Goal: Task Accomplishment & Management: Complete application form

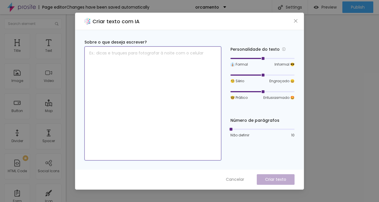
paste textarea "With many years of experience in maternity photography, I have had the honor of…"
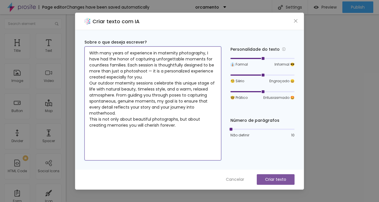
type textarea "With many years of experience in maternity photography, I have had the honor of…"
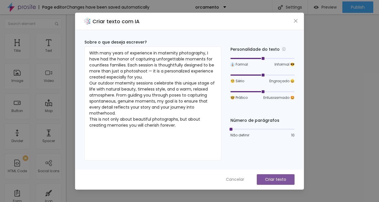
click at [277, 179] on p "Criar texto" at bounding box center [275, 179] width 21 height 6
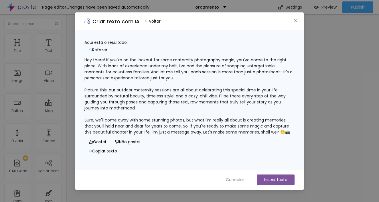
scroll to position [5, 0]
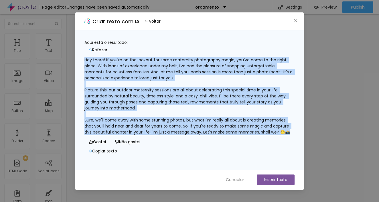
drag, startPoint x: 91, startPoint y: 51, endPoint x: 218, endPoint y: 132, distance: 150.3
click at [218, 132] on div "Hey there! If you're on the lookout for some maternity photography magic, you'v…" at bounding box center [189, 96] width 210 height 78
click at [241, 179] on span "Cancelar" at bounding box center [235, 180] width 18 height 6
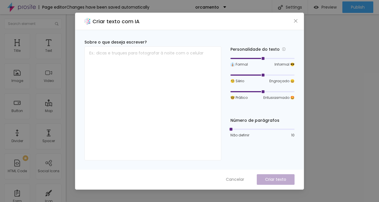
click at [352, 90] on div "Criar texto com IA Sobre o que deseja escrever? Personalidade do texto 👔 Formal…" at bounding box center [189, 101] width 379 height 202
click at [352, 91] on div "Criar texto com IA Sobre o que deseja escrever? Personalidade do texto 👔 Formal…" at bounding box center [189, 101] width 379 height 202
click at [236, 178] on span "Cancelar" at bounding box center [235, 179] width 18 height 6
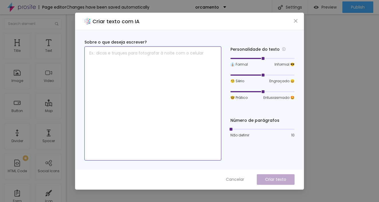
paste textarea "With many years of experience in maternity photography, I have had the honor of…"
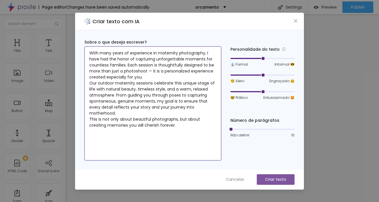
click at [183, 127] on textarea "With many years of experience in maternity photography, I have had the honor of…" at bounding box center [152, 103] width 137 height 114
click at [169, 134] on textarea "With many years of experience in maternity photography, I have had the honor of…" at bounding box center [152, 103] width 137 height 114
click at [121, 136] on textarea "With many years of experience in maternity photography, I have had the honor of…" at bounding box center [152, 103] width 137 height 114
type textarea "With many years of experience in maternity photography, I have had the honor of…"
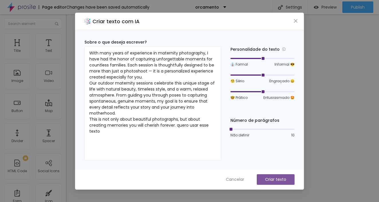
click at [275, 180] on p "Criar texto" at bounding box center [275, 179] width 21 height 6
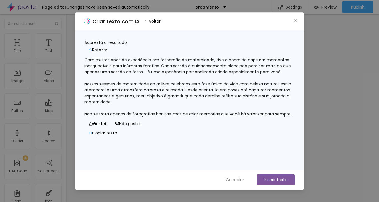
click at [139, 117] on div "Com muitos anos de experiência em fotografia de maternidade, tive a honra de ca…" at bounding box center [189, 87] width 210 height 60
click at [116, 117] on div "Com muitos anos de experiência em fotografia de maternidade, tive a honra de ca…" at bounding box center [189, 87] width 210 height 60
click at [114, 117] on div "Com muitos anos de experiência em fotografia de maternidade, tive a honra de ca…" at bounding box center [189, 87] width 210 height 60
click at [230, 179] on span "Cancelar" at bounding box center [235, 180] width 18 height 6
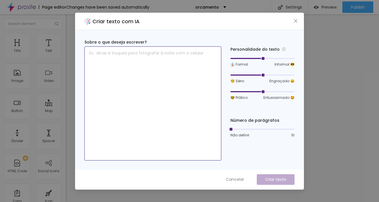
paste textarea "With many years of experience in maternity photography, I have had the honor of…"
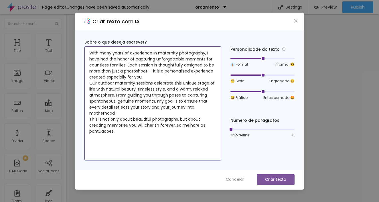
type textarea "With many years of experience in maternity photography, I have had the honor of…"
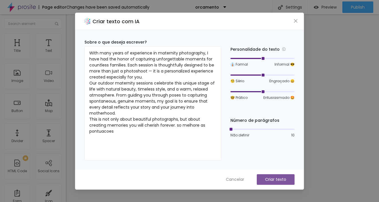
click at [267, 177] on p "Criar texto" at bounding box center [275, 179] width 21 height 6
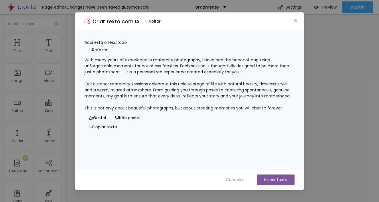
click at [122, 132] on button "Copiar texto" at bounding box center [102, 126] width 37 height 9
click at [335, 122] on div "Criar texto com IA Voltar Aqui está o resultado: Refazer With many years of exp…" at bounding box center [189, 101] width 379 height 202
click at [275, 178] on button "Inserir texto" at bounding box center [276, 179] width 38 height 11
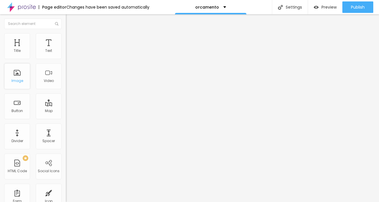
click at [15, 81] on div "Image" at bounding box center [17, 81] width 12 height 4
click at [16, 83] on div "Image" at bounding box center [17, 81] width 12 height 4
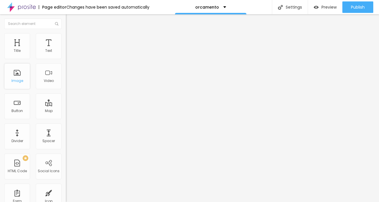
click at [18, 75] on div "Image" at bounding box center [17, 76] width 26 height 26
click at [18, 83] on div "Image" at bounding box center [17, 81] width 12 height 4
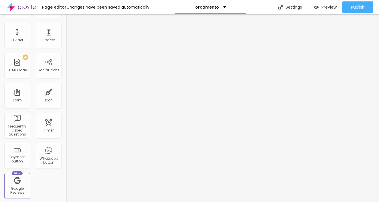
scroll to position [0, 0]
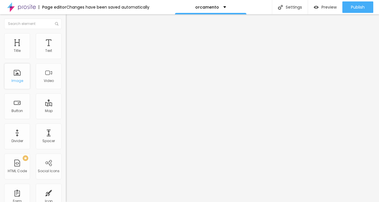
click at [19, 81] on div "Image" at bounding box center [17, 81] width 12 height 4
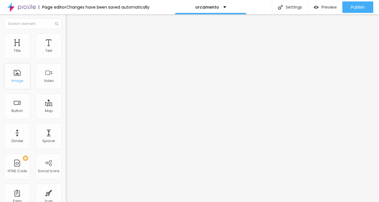
click at [18, 73] on div "Image" at bounding box center [17, 76] width 26 height 26
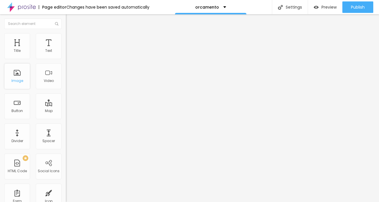
click at [18, 73] on div "Image" at bounding box center [17, 76] width 26 height 26
click at [66, 52] on span "Boxed" at bounding box center [71, 49] width 11 height 5
click at [66, 38] on li "Style" at bounding box center [99, 36] width 66 height 6
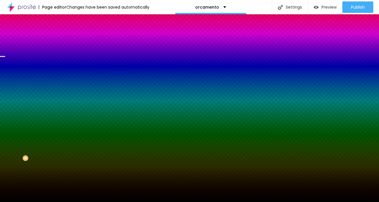
click at [66, 53] on span "Change image" at bounding box center [81, 50] width 31 height 5
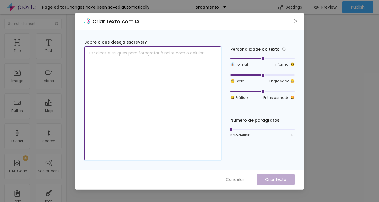
click at [167, 79] on textarea at bounding box center [152, 103] width 137 height 114
type textarea "s"
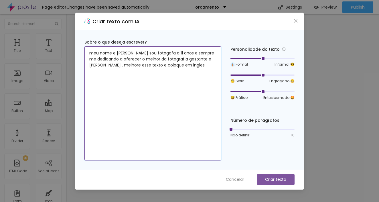
type textarea "meu nome e [PERSON_NAME] sou fotogafa a 11 anos e sempre me dedicando a oferece…"
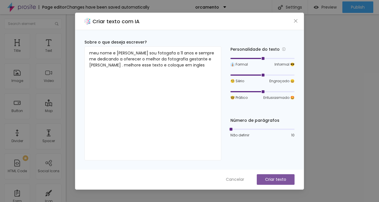
click at [271, 176] on p "Criar texto" at bounding box center [275, 179] width 21 height 6
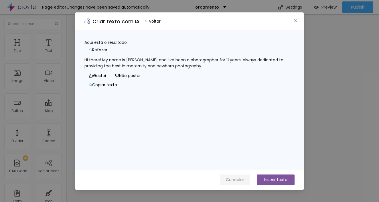
click at [239, 178] on span "Cancelar" at bounding box center [235, 180] width 18 height 6
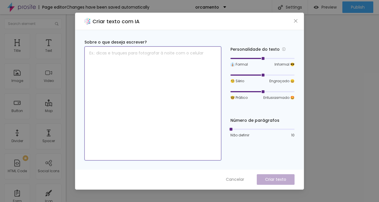
paste textarea "I am a photographer specialized in maternity and newborn photography, with many…"
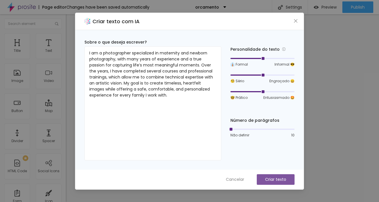
drag, startPoint x: 263, startPoint y: 90, endPoint x: 267, endPoint y: 91, distance: 4.3
click at [267, 91] on div at bounding box center [262, 91] width 64 height 3
click at [268, 91] on div at bounding box center [262, 91] width 64 height 1
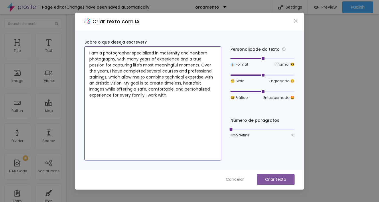
click at [158, 104] on textarea "I am a photographer specialized in maternity and newborn photography, with many…" at bounding box center [152, 103] width 137 height 114
type textarea "I am a photographer specialized in maternity and newborn photography, with many…"
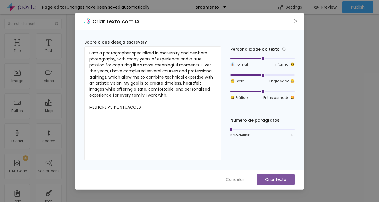
click at [268, 177] on p "Criar texto" at bounding box center [275, 179] width 21 height 6
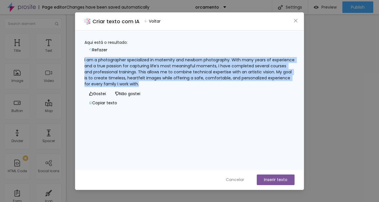
drag, startPoint x: 90, startPoint y: 56, endPoint x: 215, endPoint y: 86, distance: 128.5
click at [215, 86] on div "I am a photographer specialized in maternity and newborn photography. With many…" at bounding box center [189, 72] width 210 height 30
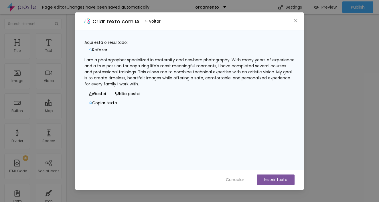
click at [138, 87] on div "I am a photographer specialized in maternity and newborn photography. With many…" at bounding box center [189, 72] width 210 height 30
click at [122, 108] on button "Copiar texto" at bounding box center [102, 102] width 37 height 9
click at [273, 179] on button "Inserir texto" at bounding box center [276, 179] width 38 height 11
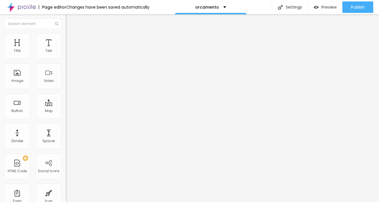
click at [66, 49] on span "Change image" at bounding box center [81, 46] width 31 height 5
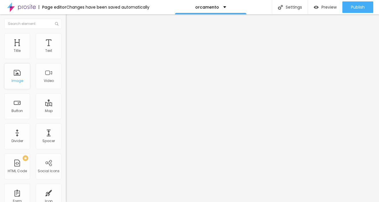
click at [14, 85] on div "Image" at bounding box center [17, 76] width 26 height 26
click at [16, 82] on div "Image" at bounding box center [17, 81] width 12 height 4
click at [19, 83] on div "Image" at bounding box center [17, 81] width 12 height 4
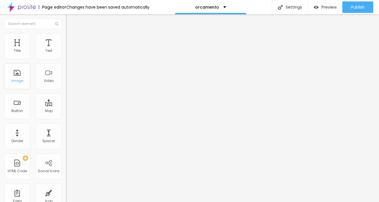
click at [19, 83] on div "Image" at bounding box center [17, 81] width 12 height 4
click at [19, 82] on div "Image" at bounding box center [17, 81] width 12 height 4
click at [19, 83] on div "Image" at bounding box center [17, 81] width 12 height 4
click at [66, 38] on li "Style" at bounding box center [99, 36] width 66 height 6
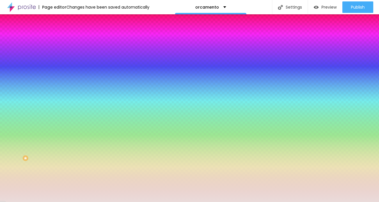
click at [71, 40] on span "Advanced" at bounding box center [80, 42] width 19 height 5
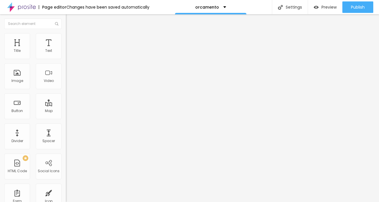
click at [70, 20] on img "button" at bounding box center [72, 21] width 5 height 5
click at [19, 79] on div "Image" at bounding box center [17, 81] width 12 height 4
click at [19, 79] on div "Image" at bounding box center [17, 76] width 26 height 26
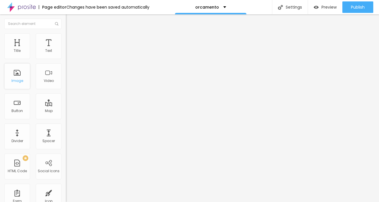
click at [19, 79] on div "Image" at bounding box center [17, 76] width 26 height 26
click at [20, 75] on div "Image" at bounding box center [17, 76] width 26 height 26
click at [20, 73] on div "Image" at bounding box center [17, 76] width 26 height 26
click at [70, 21] on img "button" at bounding box center [72, 21] width 5 height 5
click at [66, 49] on span "Change image" at bounding box center [81, 46] width 31 height 5
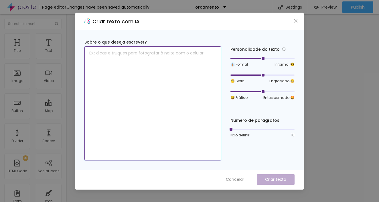
paste textarea "Pricing Guide 2025"
type textarea "Pricing Guide 2025"
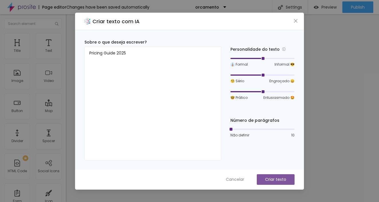
click at [270, 178] on p "Criar texto" at bounding box center [275, 179] width 21 height 6
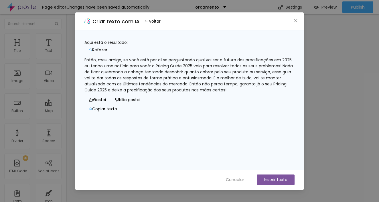
click at [107, 47] on span "Refazer" at bounding box center [99, 50] width 15 height 6
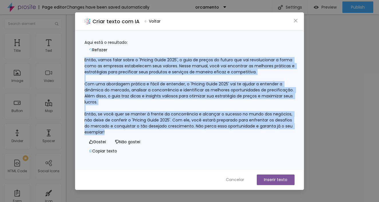
drag, startPoint x: 98, startPoint y: 59, endPoint x: 233, endPoint y: 136, distance: 154.9
click at [233, 135] on div "Então, vamos falar sobre o 'Pricing Guide 2025', o guia de preços do futuro que…" at bounding box center [189, 96] width 210 height 78
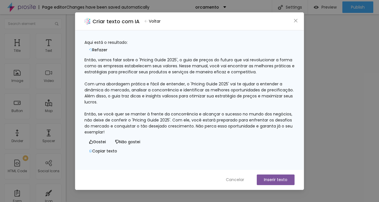
click at [145, 57] on div "Então, vamos falar sobre o 'Pricing Guide 2025', o guia de preços do futuro que…" at bounding box center [189, 96] width 210 height 78
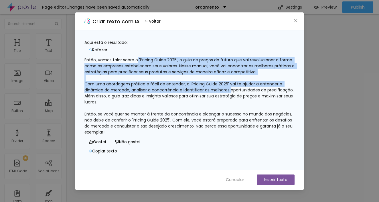
drag, startPoint x: 144, startPoint y: 56, endPoint x: 94, endPoint y: 91, distance: 61.2
click at [87, 100] on div "Então, vamos falar sobre o 'Pricing Guide 2025', o guia de preços do futuro que…" at bounding box center [189, 96] width 210 height 78
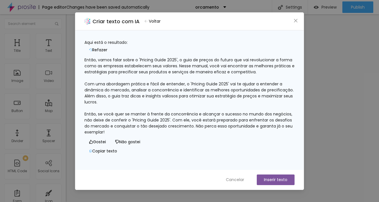
click at [171, 100] on div "Então, vamos falar sobre o 'Pricing Guide 2025', o guia de preços do futuro que…" at bounding box center [189, 96] width 210 height 78
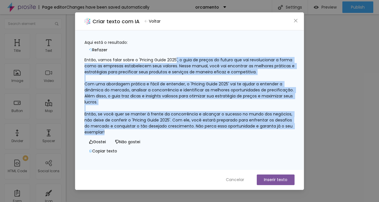
drag, startPoint x: 183, startPoint y: 56, endPoint x: 272, endPoint y: 137, distance: 119.9
click at [272, 135] on div "Então, vamos falar sobre o 'Pricing Guide 2025', o guia de preços do futuro que…" at bounding box center [189, 96] width 210 height 78
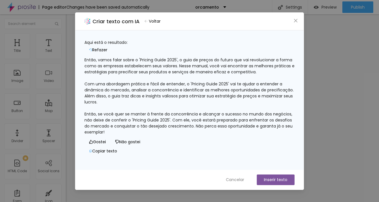
click at [145, 57] on div "Então, vamos falar sobre o 'Pricing Guide 2025', o guia de preços do futuro que…" at bounding box center [189, 96] width 210 height 78
drag, startPoint x: 144, startPoint y: 57, endPoint x: 83, endPoint y: 61, distance: 61.3
click at [80, 60] on div "Aqui está o resultado: Refazer Então, vamos falar sobre o 'Pricing Guide 2025',…" at bounding box center [189, 99] width 228 height 139
click at [156, 22] on span "Voltar" at bounding box center [155, 21] width 12 height 6
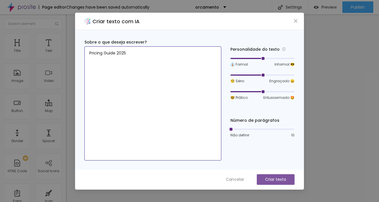
click at [175, 96] on textarea "Pricing Guide 2025" at bounding box center [152, 103] width 137 height 114
click at [160, 97] on textarea "Pricing Guide 2025." at bounding box center [152, 103] width 137 height 114
type textarea "Pricing Guide 2025."
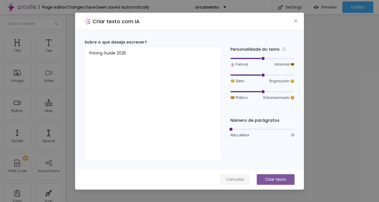
click at [236, 179] on span "Cancelar" at bounding box center [235, 179] width 18 height 6
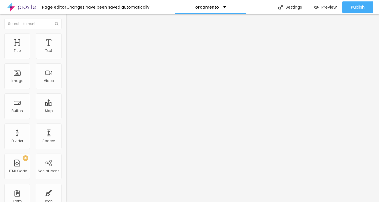
click at [68, 83] on icon "button" at bounding box center [69, 81] width 3 height 3
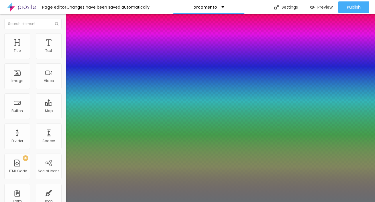
type input "1"
type input "0.5"
click at [47, 201] on div at bounding box center [187, 202] width 375 height 0
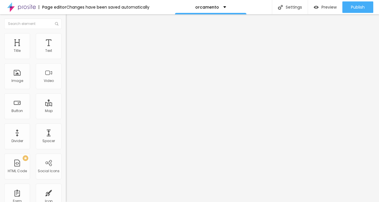
click at [71, 39] on span "Advanced" at bounding box center [80, 37] width 19 height 5
paste input "Pricing Guide 2025"
type input "Pricing Guide 2025"
drag, startPoint x: 47, startPoint y: 89, endPoint x: 4, endPoint y: 86, distance: 43.6
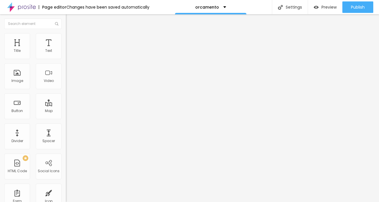
type input "r"
click at [66, 59] on span "Heading 3" at bounding box center [77, 55] width 22 height 7
click at [66, 64] on span "Heading 4" at bounding box center [76, 61] width 20 height 6
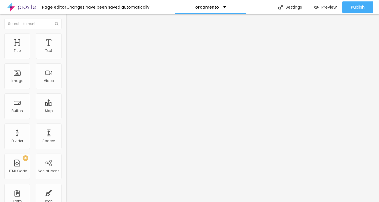
click at [66, 49] on span "Change image" at bounding box center [81, 46] width 31 height 5
click at [20, 80] on div "Image" at bounding box center [17, 81] width 12 height 4
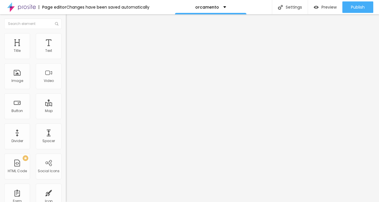
click at [66, 49] on span "Change image" at bounding box center [81, 46] width 31 height 5
drag, startPoint x: 78, startPoint y: 182, endPoint x: 92, endPoint y: 181, distance: 13.8
click at [117, 201] on div at bounding box center [189, 205] width 379 height 0
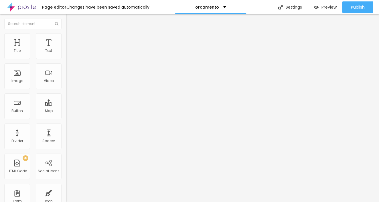
click at [66, 77] on img at bounding box center [68, 75] width 4 height 4
click at [66, 90] on span "Original" at bounding box center [73, 87] width 14 height 5
click at [66, 96] on span "Default" at bounding box center [72, 94] width 12 height 5
click at [66, 102] on span "Square" at bounding box center [72, 99] width 13 height 5
click at [66, 49] on span "Change image" at bounding box center [81, 46] width 31 height 5
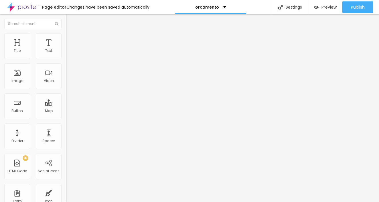
click at [66, 39] on li "Advanced" at bounding box center [99, 42] width 66 height 6
click at [71, 39] on span "Style" at bounding box center [75, 37] width 8 height 5
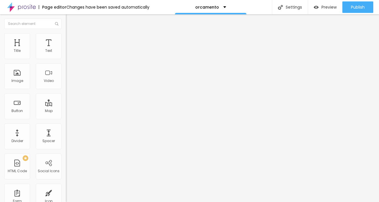
click at [71, 34] on span "Content" at bounding box center [78, 31] width 14 height 5
click at [66, 90] on span "Original" at bounding box center [73, 87] width 14 height 5
click at [66, 100] on span "Square" at bounding box center [72, 97] width 13 height 5
click at [66, 54] on span "Heading 2" at bounding box center [79, 50] width 26 height 7
click at [66, 59] on span "Heading 3" at bounding box center [77, 56] width 22 height 7
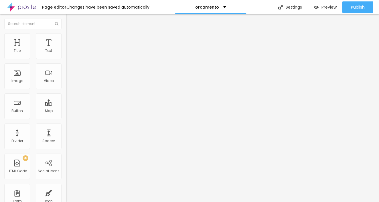
click at [66, 49] on span "Heading 1" at bounding box center [80, 45] width 28 height 8
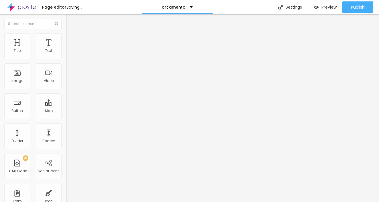
click at [66, 37] on li "Advanced" at bounding box center [99, 36] width 66 height 6
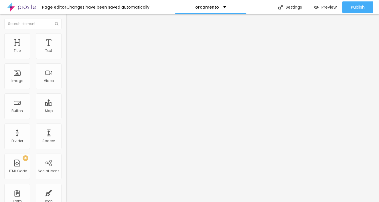
click at [66, 34] on img at bounding box center [68, 35] width 5 height 5
type input "11"
type input "14"
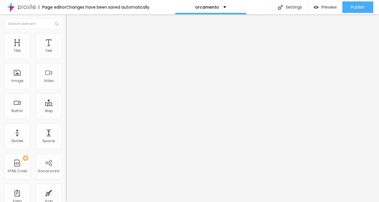
type input "28"
type input "30"
type input "29"
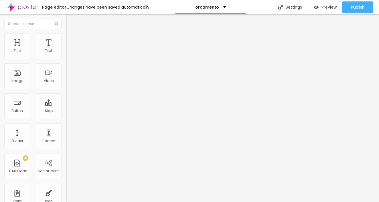
type input "29"
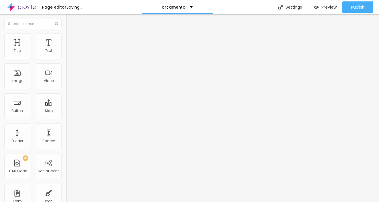
type input "19"
type input "14"
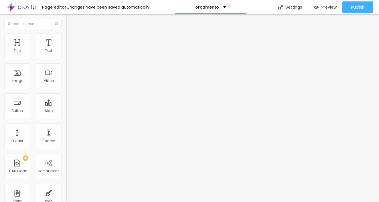
type input "15"
type input "19"
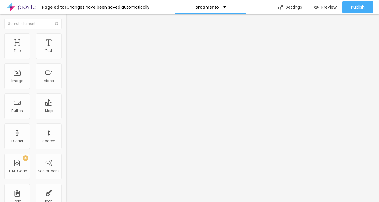
click at [66, 105] on input "range" at bounding box center [84, 107] width 37 height 5
click at [71, 34] on span "Style" at bounding box center [75, 31] width 8 height 5
click at [66, 59] on span "Heading 3" at bounding box center [77, 55] width 22 height 7
click at [66, 35] on img at bounding box center [68, 35] width 5 height 5
type input "20"
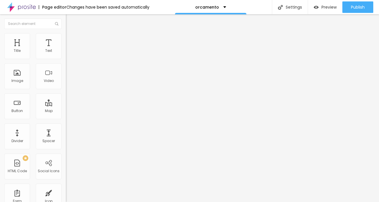
type input "20"
type input "26"
type input "27"
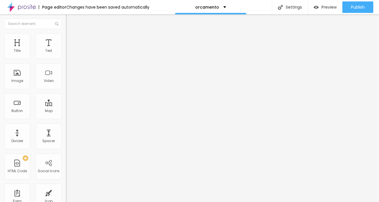
type input "30"
type input "29"
type input "28"
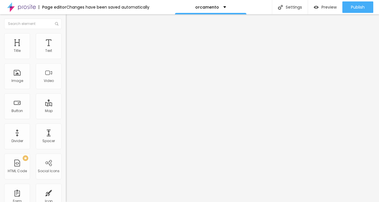
type input "28"
type input "27"
type input "25"
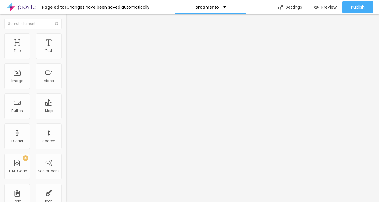
type input "20"
type input "19"
type input "18"
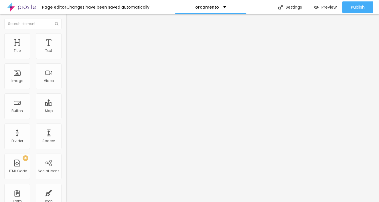
type input "18"
type input "16"
type input "17"
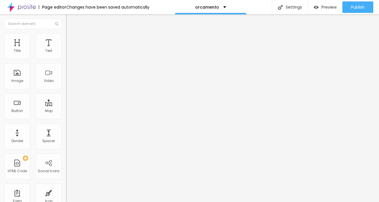
type input "18"
type input "19"
click at [66, 105] on input "range" at bounding box center [84, 107] width 37 height 5
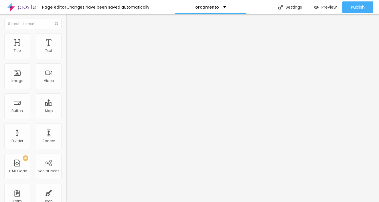
click at [66, 33] on img at bounding box center [68, 29] width 5 height 5
click at [66, 42] on div "Size" at bounding box center [99, 40] width 66 height 3
type input "73"
type input "71"
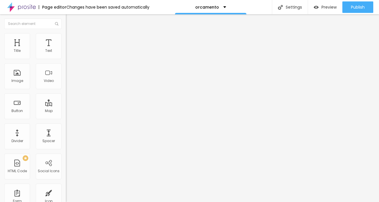
type input "71"
type input "64"
type input "65"
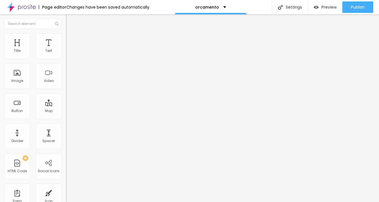
type input "66"
type input "75"
type input "78"
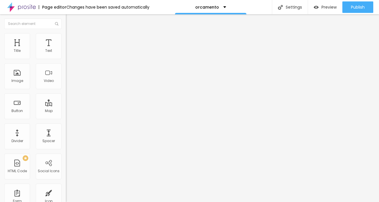
type input "78"
type input "83"
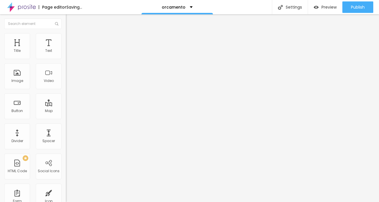
drag, startPoint x: 36, startPoint y: 120, endPoint x: 41, endPoint y: 120, distance: 5.2
type input "83"
click at [66, 136] on input "range" at bounding box center [84, 138] width 37 height 5
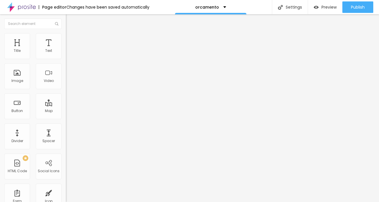
type input "0.2"
type input "1.1"
type input "1.6"
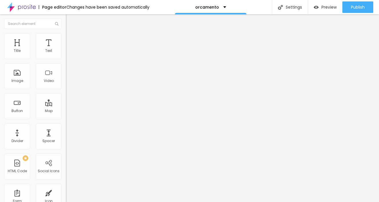
type input "1.6"
type input "2.1"
type input "2.3"
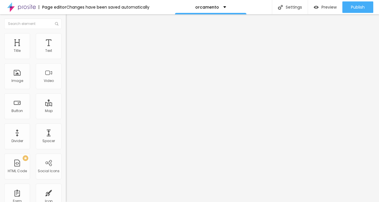
type input "2.6"
type input "3.3"
drag, startPoint x: 14, startPoint y: 133, endPoint x: 19, endPoint y: 134, distance: 5.5
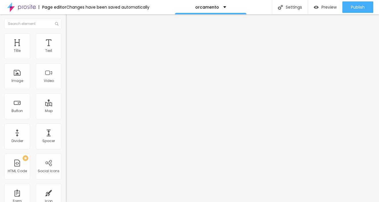
type input "3.3"
type input "1.2"
type input "1.1"
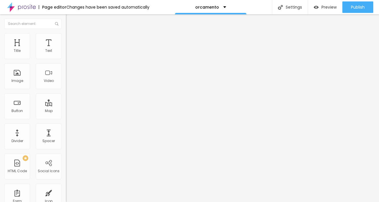
type input "1.1"
type input "1.2"
type input "1.3"
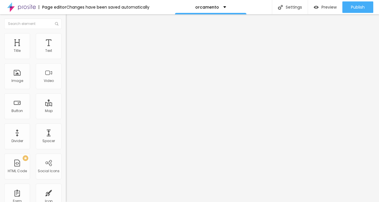
type input "1"
type input "5"
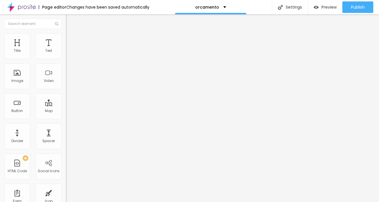
type input "6"
type input "9"
type input "8"
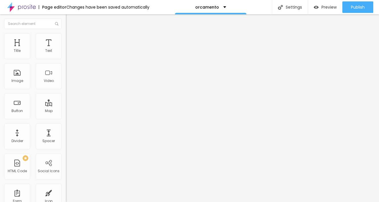
type input "8"
type input "7"
type input "6"
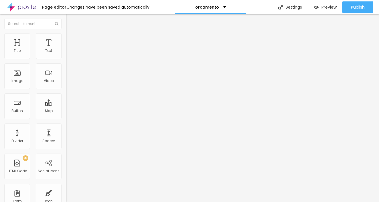
type input "5"
type input "4"
drag, startPoint x: 15, startPoint y: 158, endPoint x: 23, endPoint y: 156, distance: 9.1
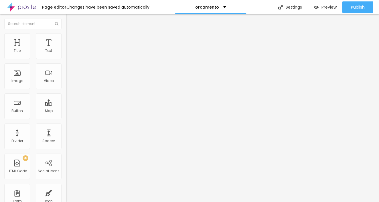
type input "4"
click at [66, 49] on span "Heading 1" at bounding box center [80, 45] width 28 height 8
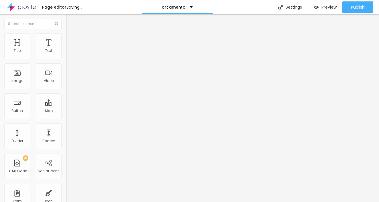
click at [71, 49] on span "Heading 1" at bounding box center [85, 45] width 28 height 8
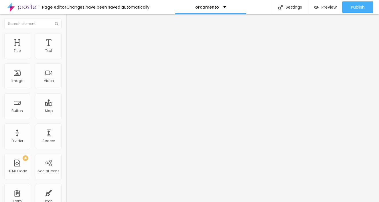
click at [66, 33] on li "Content" at bounding box center [99, 30] width 66 height 6
click at [66, 37] on li "Style" at bounding box center [99, 36] width 66 height 6
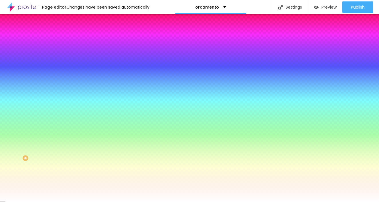
click at [70, 20] on img "button" at bounding box center [72, 21] width 5 height 5
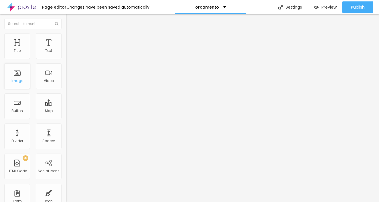
click at [19, 81] on div "Image" at bounding box center [17, 81] width 12 height 4
click at [20, 75] on div "Image" at bounding box center [17, 76] width 26 height 26
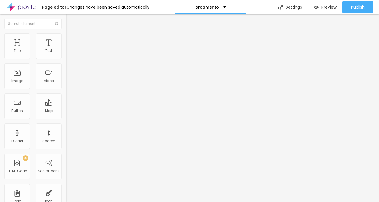
click at [66, 52] on img at bounding box center [68, 50] width 4 height 4
click at [71, 39] on span "Style" at bounding box center [75, 37] width 8 height 5
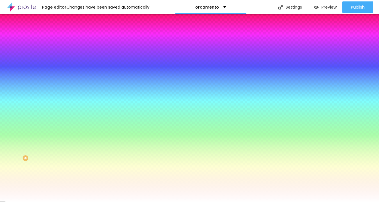
type input "8"
type input "11"
type input "16"
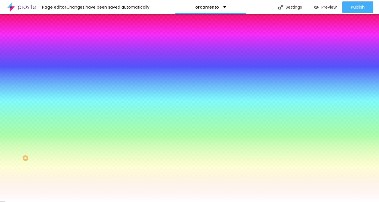
type input "16"
type input "21"
type input "26"
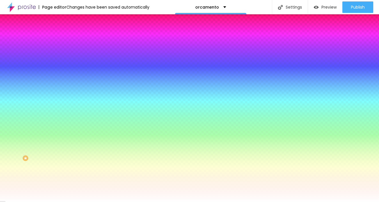
type input "30"
type input "31"
type input "30"
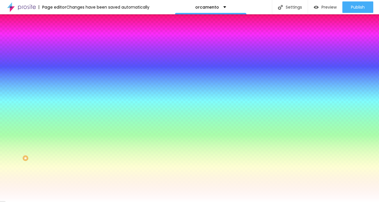
type input "30"
type input "28"
type input "20"
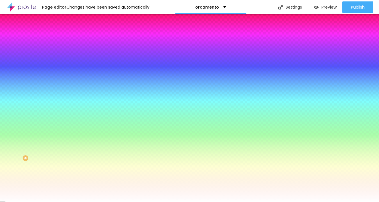
type input "2"
type input "0"
drag, startPoint x: 15, startPoint y: 69, endPoint x: 11, endPoint y: 69, distance: 3.8
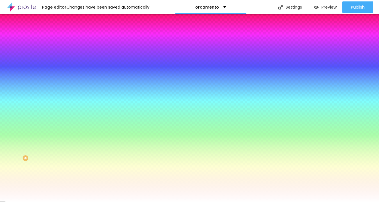
click at [66, 127] on input "range" at bounding box center [84, 129] width 37 height 5
click at [66, 39] on li "Advanced" at bounding box center [99, 42] width 66 height 6
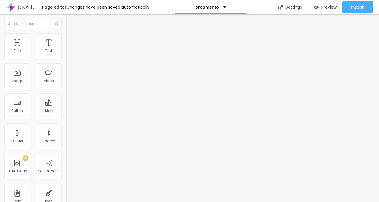
click at [66, 52] on span "Boxed" at bounding box center [71, 49] width 11 height 5
click at [71, 39] on span "Style" at bounding box center [75, 37] width 8 height 5
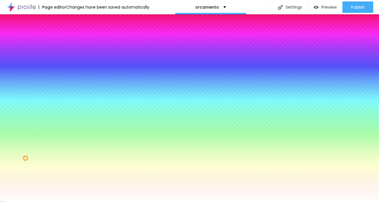
click at [66, 53] on span "Add image" at bounding box center [77, 50] width 23 height 5
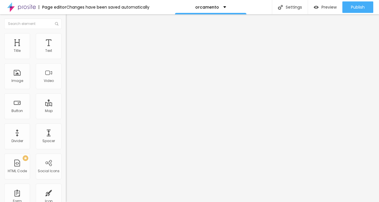
click at [66, 38] on li "Style" at bounding box center [99, 36] width 66 height 6
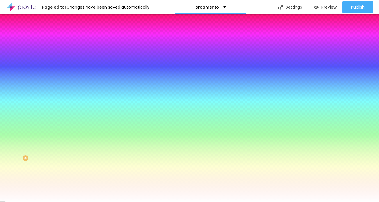
type input "2"
type input "15"
type input "39"
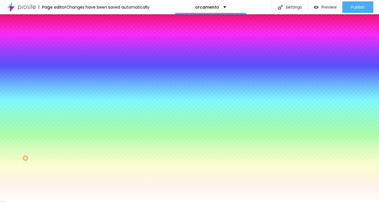
type input "39"
type input "63"
type input "96"
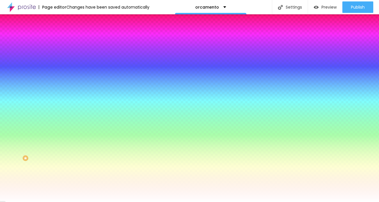
type input "121"
type input "133"
type input "137"
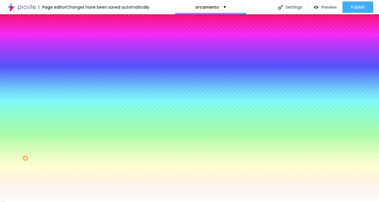
type input "137"
type input "138"
type input "137"
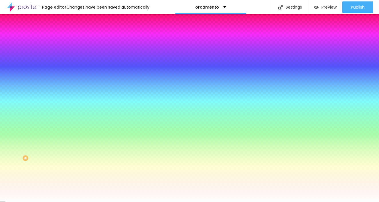
type input "135"
type input "46"
type input "0"
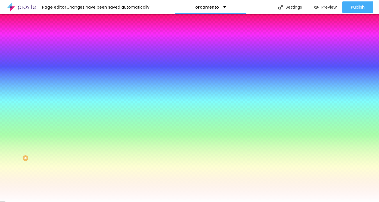
type input "0"
drag, startPoint x: 13, startPoint y: 69, endPoint x: 4, endPoint y: 68, distance: 8.7
click at [66, 69] on div "0 Border radius" at bounding box center [99, 100] width 66 height 81
click at [66, 33] on img at bounding box center [68, 29] width 5 height 5
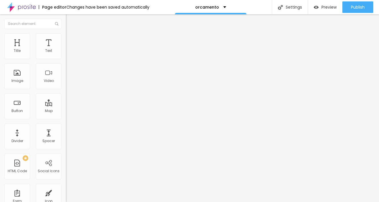
click at [66, 56] on img at bounding box center [68, 55] width 4 height 4
click at [66, 57] on img at bounding box center [68, 59] width 4 height 4
click at [66, 56] on img at bounding box center [68, 55] width 4 height 4
click at [66, 52] on img at bounding box center [68, 50] width 4 height 4
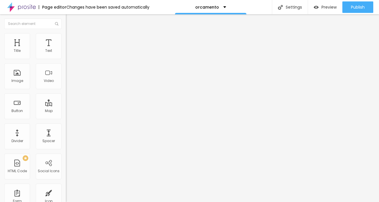
click at [66, 39] on li "Advanced" at bounding box center [99, 42] width 66 height 6
type input "5"
type input "20"
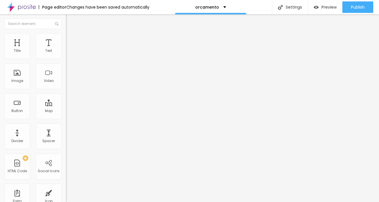
type input "30"
type input "35"
type input "40"
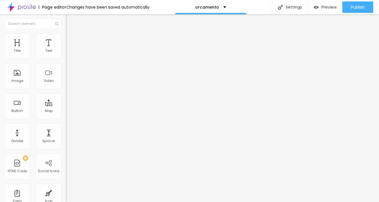
type input "40"
type input "45"
type input "50"
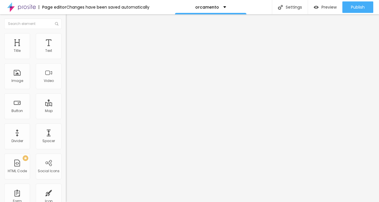
drag, startPoint x: 13, startPoint y: 56, endPoint x: 46, endPoint y: 65, distance: 34.6
type input "50"
click at [66, 65] on div "50 px Padding Html ID Html classes Visible on devices Phone Tablet Desktop Cust…" at bounding box center [99, 125] width 66 height 160
click at [71, 39] on span "Style" at bounding box center [75, 37] width 8 height 5
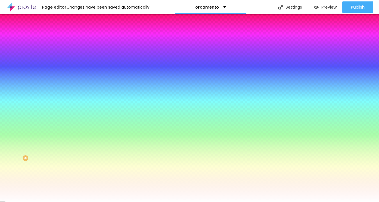
click at [66, 33] on li "Content" at bounding box center [99, 30] width 66 height 6
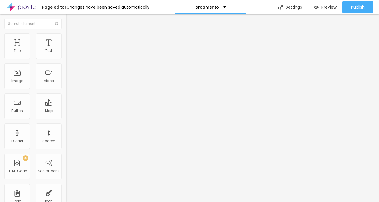
click at [66, 48] on div "Align" at bounding box center [99, 46] width 66 height 3
click at [66, 52] on img at bounding box center [68, 50] width 4 height 4
click at [66, 57] on div at bounding box center [99, 55] width 66 height 5
click at [66, 57] on img at bounding box center [68, 55] width 4 height 4
click at [66, 39] on li "Advanced" at bounding box center [99, 42] width 66 height 6
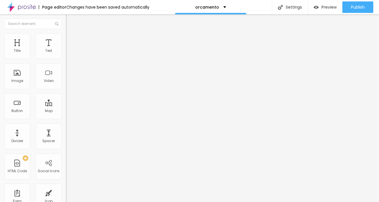
click at [71, 34] on span "Content" at bounding box center [78, 31] width 14 height 5
click at [70, 19] on img "button" at bounding box center [72, 21] width 5 height 5
click at [19, 80] on div "Image" at bounding box center [17, 81] width 12 height 4
click at [19, 83] on div "Image" at bounding box center [17, 81] width 12 height 4
click at [66, 33] on img at bounding box center [68, 29] width 5 height 5
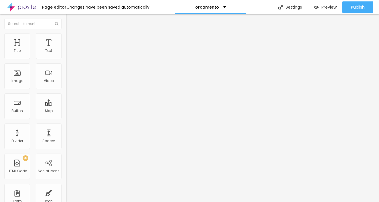
click at [70, 19] on img "button" at bounding box center [72, 21] width 5 height 5
click at [66, 49] on span "Add image" at bounding box center [77, 46] width 23 height 5
drag, startPoint x: 52, startPoint y: 86, endPoint x: 55, endPoint y: 86, distance: 3.2
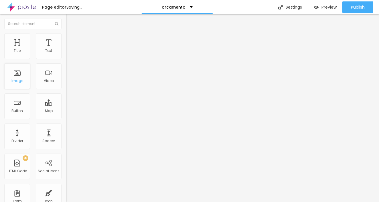
click at [14, 80] on div "Image" at bounding box center [17, 81] width 12 height 4
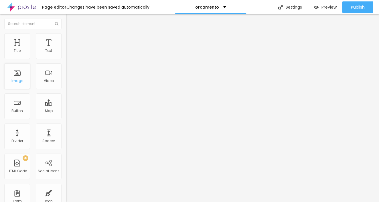
click at [14, 80] on div "Image" at bounding box center [17, 81] width 12 height 4
click at [16, 75] on div "Image" at bounding box center [17, 76] width 26 height 26
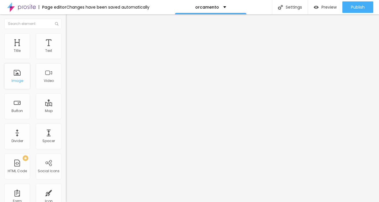
click at [16, 75] on div "Image" at bounding box center [17, 76] width 26 height 26
click at [17, 82] on div "Image" at bounding box center [17, 81] width 12 height 4
click at [66, 49] on span "Add image" at bounding box center [77, 46] width 23 height 5
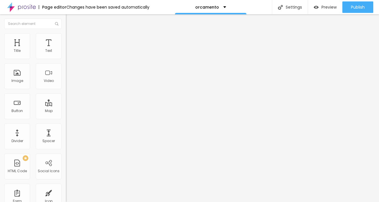
click at [66, 90] on span "Original" at bounding box center [73, 87] width 14 height 5
click at [66, 96] on span "Default" at bounding box center [72, 94] width 12 height 5
click at [66, 102] on span "Square" at bounding box center [72, 99] width 13 height 5
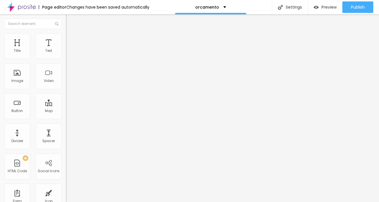
click at [66, 93] on span "Cinema" at bounding box center [73, 90] width 14 height 5
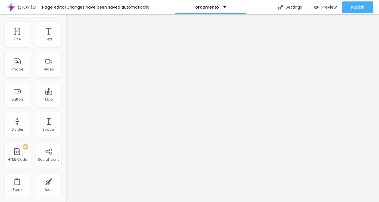
click at [71, 29] on span "Advanced" at bounding box center [80, 31] width 19 height 5
type input "8"
type input "7"
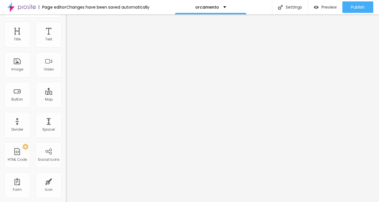
type input "1"
type input "0"
type input "1"
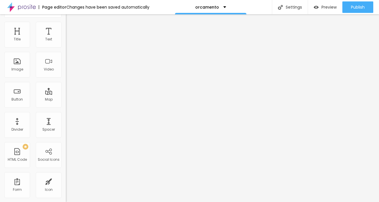
type input "1"
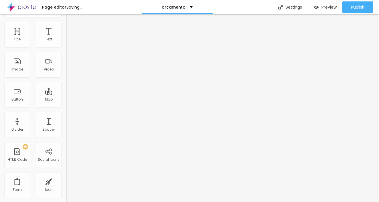
type input "2"
type input "3"
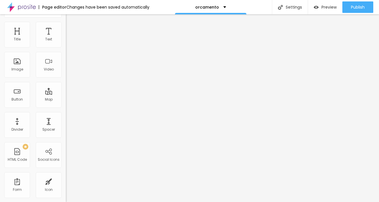
click at [66, 100] on input "range" at bounding box center [84, 102] width 37 height 5
click at [71, 22] on span "Content" at bounding box center [78, 19] width 14 height 5
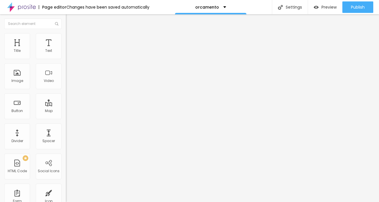
click at [66, 77] on img at bounding box center [68, 75] width 4 height 4
click at [66, 90] on span "16:9 Cinema" at bounding box center [77, 87] width 22 height 5
click at [66, 98] on span "Default" at bounding box center [72, 96] width 12 height 5
click at [66, 102] on span "Square" at bounding box center [72, 99] width 13 height 5
click at [66, 105] on span "Original" at bounding box center [73, 102] width 14 height 5
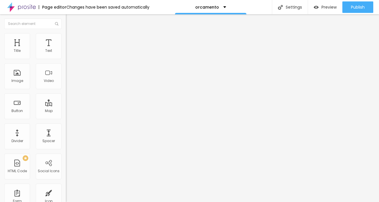
click at [66, 100] on span "Square" at bounding box center [72, 97] width 13 height 5
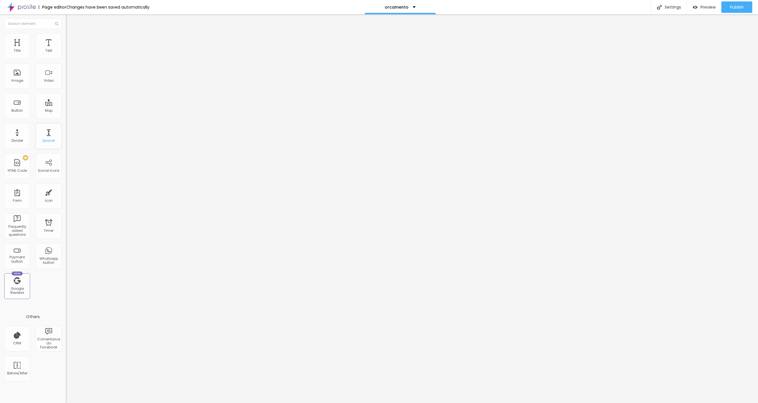
click at [43, 142] on div "Spacer" at bounding box center [48, 141] width 13 height 4
click at [48, 140] on div "Spacer" at bounding box center [49, 136] width 26 height 26
click at [50, 142] on div "Spacer" at bounding box center [48, 141] width 13 height 4
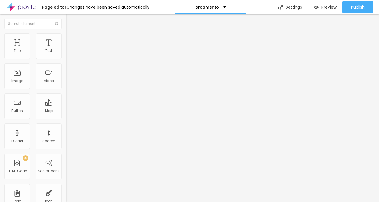
click at [66, 53] on div at bounding box center [99, 50] width 66 height 5
click at [71, 38] on span "Style" at bounding box center [75, 37] width 8 height 5
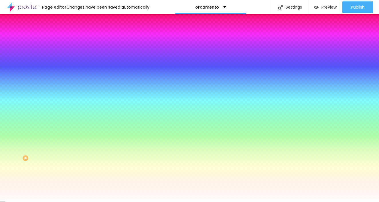
click at [71, 40] on span "Advanced" at bounding box center [80, 42] width 19 height 5
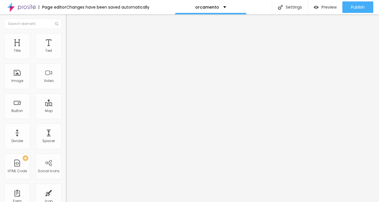
drag, startPoint x: 21, startPoint y: 56, endPoint x: 46, endPoint y: 63, distance: 25.5
click at [66, 63] on div "50 px Padding" at bounding box center [99, 85] width 66 height 81
click at [66, 77] on img at bounding box center [68, 75] width 4 height 4
click at [66, 72] on img at bounding box center [68, 70] width 4 height 4
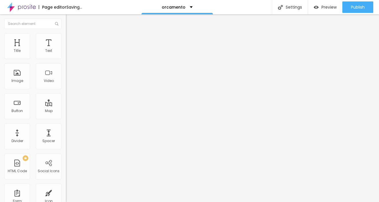
click at [66, 77] on img at bounding box center [68, 75] width 4 height 4
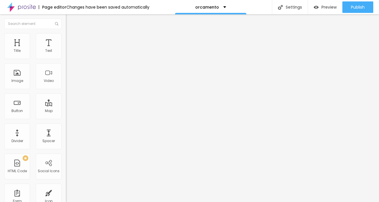
click at [66, 82] on img at bounding box center [68, 80] width 4 height 4
click at [66, 77] on img at bounding box center [68, 75] width 4 height 4
click at [66, 54] on span "Heading 2" at bounding box center [79, 50] width 26 height 7
click at [66, 59] on span "Heading 3" at bounding box center [77, 56] width 22 height 7
click at [66, 49] on span "Heading 1" at bounding box center [80, 45] width 28 height 8
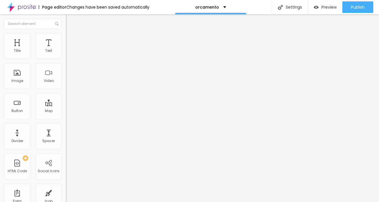
click at [66, 33] on li "Style" at bounding box center [99, 30] width 66 height 6
click at [70, 21] on img "button" at bounding box center [72, 21] width 5 height 5
click at [46, 50] on div "Text" at bounding box center [48, 51] width 7 height 4
click at [70, 21] on img "button" at bounding box center [72, 21] width 5 height 5
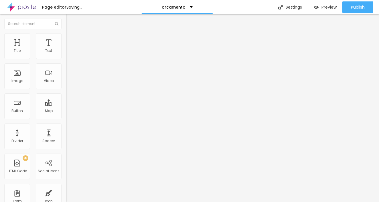
drag, startPoint x: 41, startPoint y: 120, endPoint x: 39, endPoint y: 124, distance: 4.2
click at [66, 124] on div "77 Font size" at bounding box center [99, 109] width 66 height 81
drag, startPoint x: 20, startPoint y: 132, endPoint x: 27, endPoint y: 133, distance: 6.6
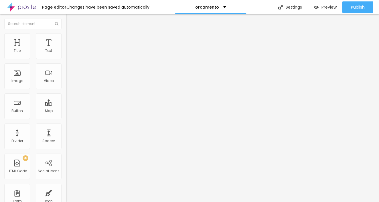
drag, startPoint x: 31, startPoint y: 144, endPoint x: 35, endPoint y: 145, distance: 4.4
click at [66, 54] on span "Heading 2" at bounding box center [79, 51] width 26 height 5
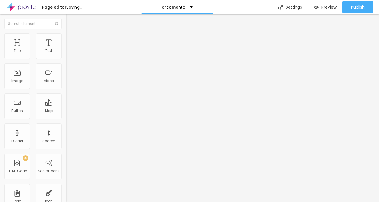
click at [66, 38] on li "Advanced" at bounding box center [99, 36] width 66 height 6
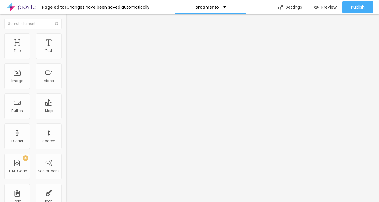
click at [66, 33] on img at bounding box center [68, 29] width 5 height 5
click at [66, 49] on span "Heading 1" at bounding box center [80, 45] width 28 height 8
click at [71, 49] on span "Heading 1" at bounding box center [85, 45] width 28 height 8
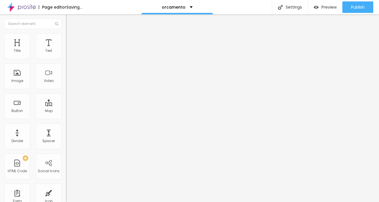
click at [70, 21] on div "Edit Title" at bounding box center [83, 21] width 26 height 5
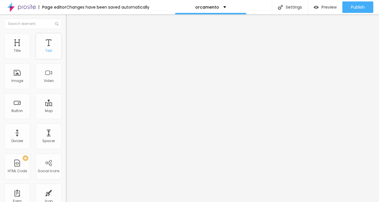
click at [48, 49] on div "Text" at bounding box center [48, 51] width 7 height 4
click at [45, 51] on div "Text" at bounding box center [48, 51] width 7 height 4
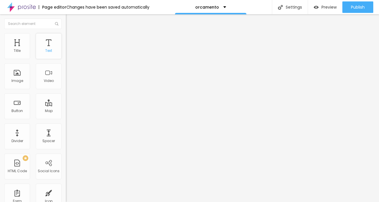
click at [45, 51] on div "Text" at bounding box center [48, 51] width 7 height 4
click at [47, 47] on div "Text" at bounding box center [49, 46] width 26 height 26
click at [66, 54] on span "Heading 2" at bounding box center [79, 50] width 26 height 7
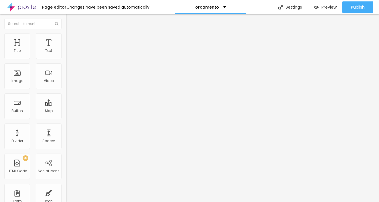
click at [66, 59] on span "Heading 3" at bounding box center [77, 56] width 22 height 7
click at [66, 54] on span "Heading 2" at bounding box center [79, 50] width 26 height 7
click at [66, 49] on span "Heading 1" at bounding box center [80, 45] width 28 height 8
click at [70, 21] on div "Edit Title" at bounding box center [83, 21] width 26 height 5
click at [18, 53] on div "Title" at bounding box center [17, 51] width 7 height 4
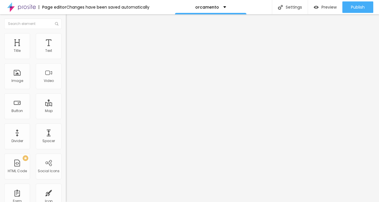
drag, startPoint x: 18, startPoint y: 159, endPoint x: 38, endPoint y: 163, distance: 20.8
click at [71, 38] on span "Advanced" at bounding box center [80, 37] width 19 height 5
click at [71, 34] on span "Style" at bounding box center [75, 31] width 8 height 5
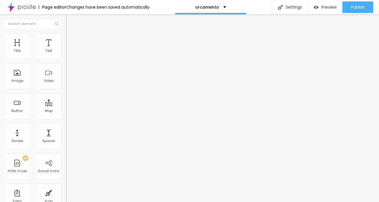
click at [71, 34] on span "Style" at bounding box center [75, 31] width 8 height 5
click at [70, 19] on img "button" at bounding box center [72, 21] width 5 height 5
click at [66, 37] on li "Advanced" at bounding box center [99, 36] width 66 height 6
click at [71, 34] on span "Style" at bounding box center [75, 31] width 8 height 5
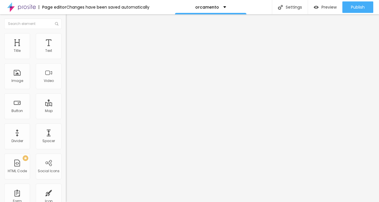
click at [70, 20] on img "button" at bounding box center [72, 21] width 5 height 5
click at [39, 48] on div "Text" at bounding box center [49, 46] width 26 height 26
click at [71, 39] on span "Advanced" at bounding box center [80, 37] width 19 height 5
drag, startPoint x: 17, startPoint y: 56, endPoint x: 28, endPoint y: 59, distance: 12.1
click at [66, 105] on div at bounding box center [99, 107] width 66 height 5
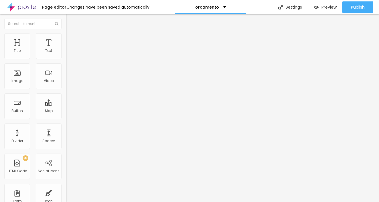
click at [71, 34] on span "Style" at bounding box center [75, 31] width 8 height 5
click at [69, 53] on icon "button" at bounding box center [70, 51] width 2 height 2
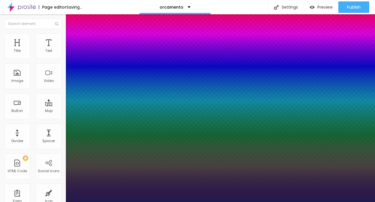
drag, startPoint x: 75, startPoint y: 109, endPoint x: 85, endPoint y: 112, distance: 10.0
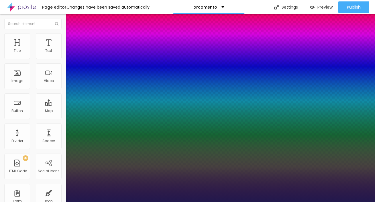
drag, startPoint x: 75, startPoint y: 123, endPoint x: 80, endPoint y: 123, distance: 4.6
click at [124, 201] on div at bounding box center [187, 202] width 375 height 0
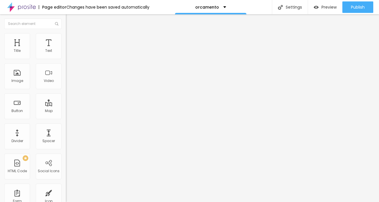
click at [68, 72] on icon "button" at bounding box center [69, 70] width 3 height 3
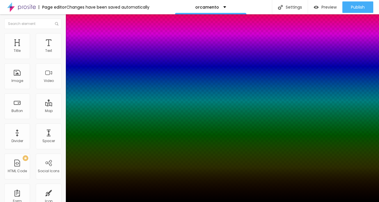
click at [109, 201] on div at bounding box center [189, 205] width 379 height 0
click at [18, 201] on div at bounding box center [189, 202] width 379 height 0
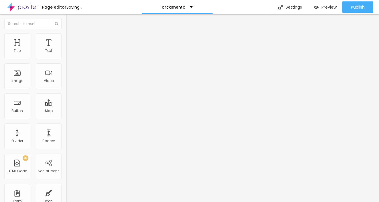
click at [66, 42] on div "Typography" at bounding box center [99, 40] width 66 height 3
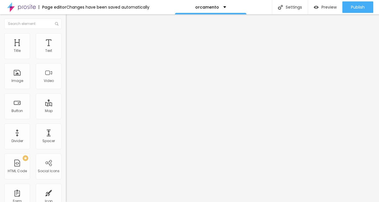
click at [68, 53] on icon "button" at bounding box center [69, 51] width 3 height 3
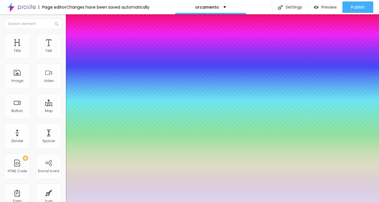
click at [83, 159] on div at bounding box center [189, 101] width 379 height 202
click at [82, 164] on div at bounding box center [189, 101] width 379 height 202
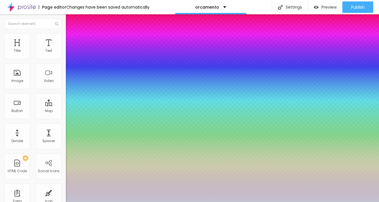
click at [121, 191] on div at bounding box center [189, 101] width 379 height 202
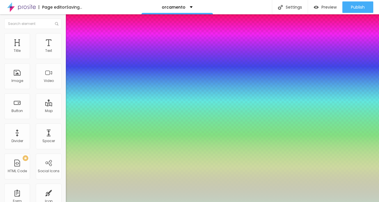
drag, startPoint x: 121, startPoint y: 193, endPoint x: 123, endPoint y: 182, distance: 11.0
click at [122, 186] on div at bounding box center [189, 101] width 379 height 202
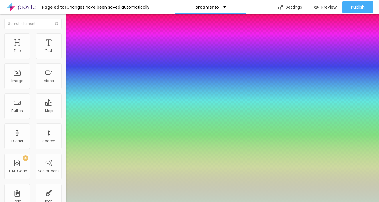
click at [122, 162] on div at bounding box center [189, 101] width 379 height 202
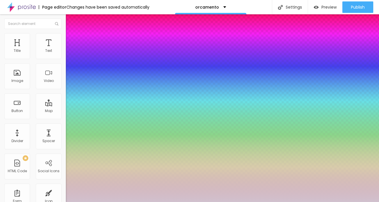
click at [85, 157] on div at bounding box center [189, 101] width 379 height 202
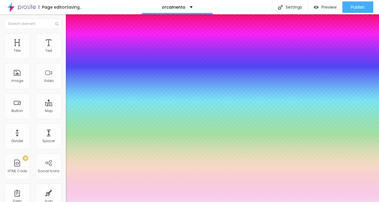
click at [89, 157] on div at bounding box center [189, 101] width 379 height 202
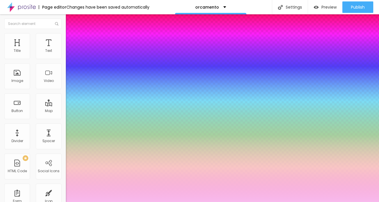
click at [93, 157] on div at bounding box center [189, 101] width 379 height 202
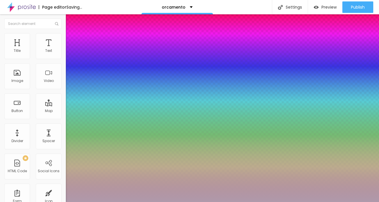
click at [84, 170] on div at bounding box center [189, 101] width 379 height 202
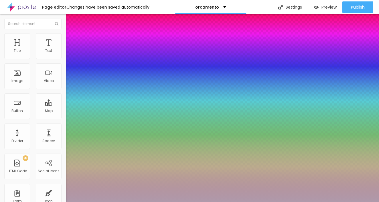
click at [82, 168] on div at bounding box center [189, 101] width 379 height 202
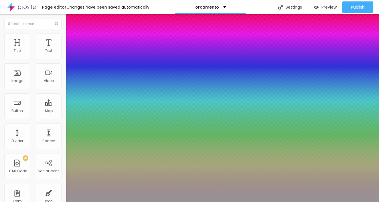
click at [81, 174] on div at bounding box center [189, 101] width 379 height 202
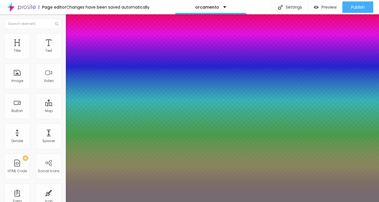
click at [82, 180] on div at bounding box center [189, 101] width 379 height 202
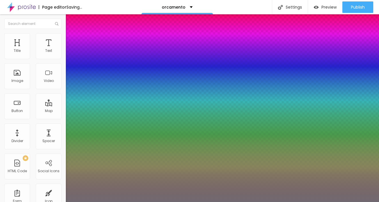
click at [82, 182] on div at bounding box center [189, 101] width 379 height 202
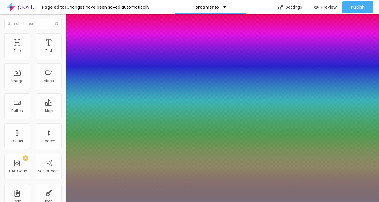
click at [83, 179] on div at bounding box center [189, 101] width 379 height 202
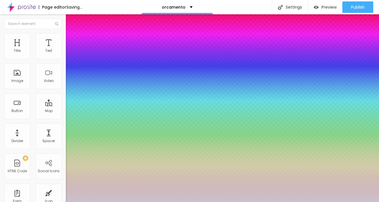
click at [82, 165] on div at bounding box center [189, 101] width 379 height 202
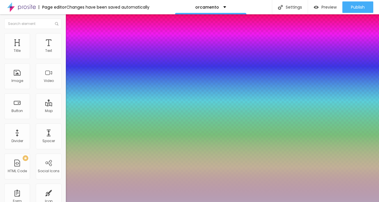
click at [84, 169] on div at bounding box center [189, 101] width 379 height 202
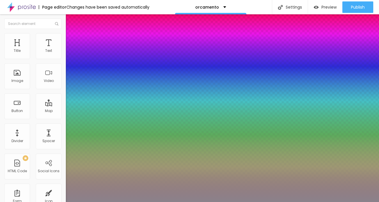
click at [82, 178] on div at bounding box center [189, 101] width 379 height 202
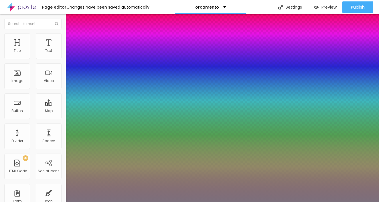
click at [38, 105] on div at bounding box center [37, 104] width 1 height 1
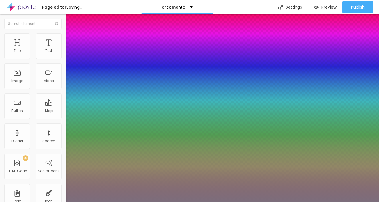
click at [163, 201] on div at bounding box center [189, 202] width 379 height 0
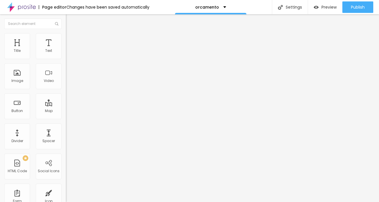
click at [66, 135] on input "range" at bounding box center [84, 137] width 37 height 5
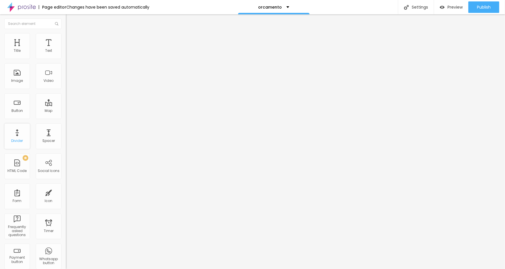
click at [17, 137] on div "Divider" at bounding box center [17, 136] width 26 height 26
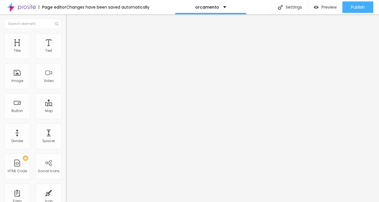
click at [66, 54] on span "Heading 2" at bounding box center [79, 50] width 26 height 7
click at [66, 59] on span "Heading 3" at bounding box center [77, 56] width 22 height 7
click at [68, 84] on icon "button" at bounding box center [69, 82] width 3 height 3
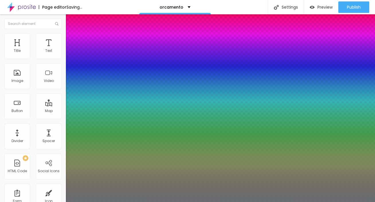
drag, startPoint x: 90, startPoint y: 159, endPoint x: 85, endPoint y: 161, distance: 6.2
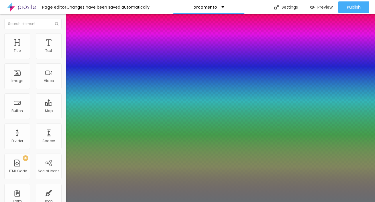
drag, startPoint x: 73, startPoint y: 173, endPoint x: 70, endPoint y: 173, distance: 2.9
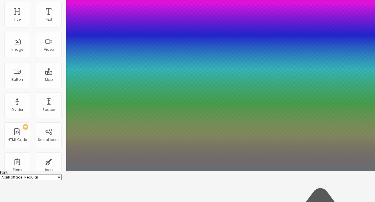
click at [219, 171] on div at bounding box center [187, 171] width 375 height 0
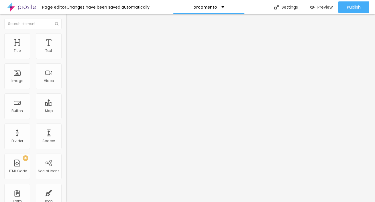
scroll to position [0, 0]
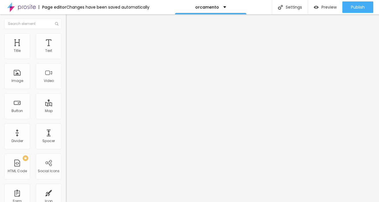
click at [66, 55] on button "button" at bounding box center [70, 52] width 8 height 6
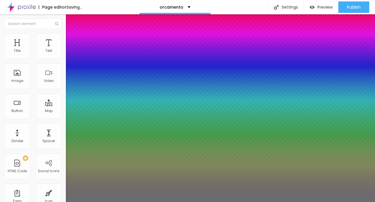
drag, startPoint x: 98, startPoint y: 138, endPoint x: 92, endPoint y: 137, distance: 5.6
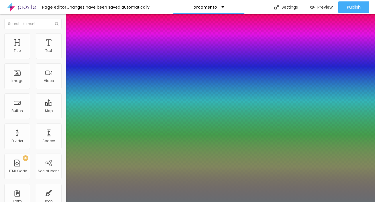
click at [324, 201] on div at bounding box center [187, 202] width 375 height 0
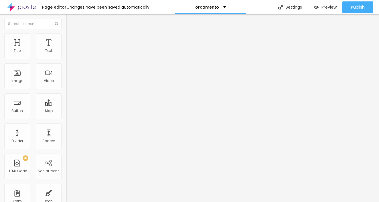
click at [71, 39] on span "Advanced" at bounding box center [80, 37] width 19 height 5
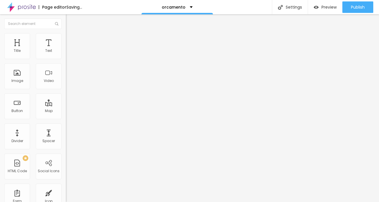
drag, startPoint x: 16, startPoint y: 56, endPoint x: 17, endPoint y: 52, distance: 4.9
click at [66, 105] on input "range" at bounding box center [84, 107] width 37 height 5
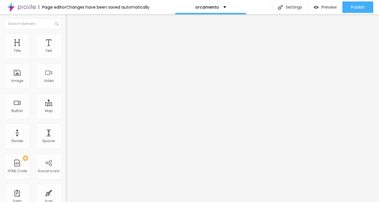
click at [66, 33] on li "Style" at bounding box center [99, 30] width 66 height 6
click at [66, 135] on input "range" at bounding box center [84, 137] width 37 height 5
click at [71, 34] on span "Style" at bounding box center [75, 31] width 8 height 5
click at [70, 21] on img "button" at bounding box center [72, 21] width 5 height 5
click at [66, 54] on input "[URL][DOMAIN_NAME]" at bounding box center [100, 51] width 69 height 6
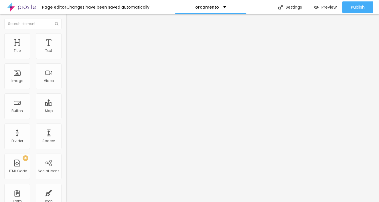
drag, startPoint x: 7, startPoint y: 64, endPoint x: 66, endPoint y: 70, distance: 59.3
click at [66, 70] on div "Video URL [URL][DOMAIN_NAME] Align Aspect Ratio 16:9 Wide Ultrawide 21:9 Wide 1…" at bounding box center [99, 78] width 66 height 66
paste input "[URL][DOMAIN_NAME]"
click at [66, 108] on div at bounding box center [99, 108] width 66 height 0
click at [66, 54] on input "[URL][DOMAIN_NAME]" at bounding box center [100, 51] width 69 height 6
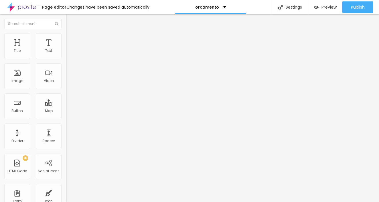
paste input "[URL][DOMAIN_NAME]"
click at [70, 20] on img "button" at bounding box center [72, 21] width 5 height 5
click at [47, 51] on div "Text" at bounding box center [48, 51] width 7 height 4
click at [44, 55] on div "Text" at bounding box center [49, 46] width 26 height 26
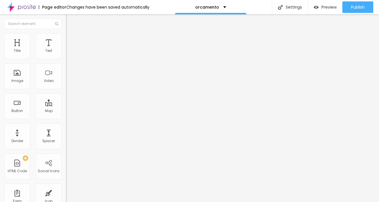
click at [66, 135] on div at bounding box center [99, 137] width 66 height 5
click at [66, 37] on li "Advanced" at bounding box center [99, 36] width 66 height 6
drag, startPoint x: 16, startPoint y: 56, endPoint x: 28, endPoint y: 62, distance: 13.3
click at [66, 62] on div "47 Top spacing" at bounding box center [99, 79] width 66 height 81
click at [66, 186] on input "range" at bounding box center [84, 188] width 37 height 5
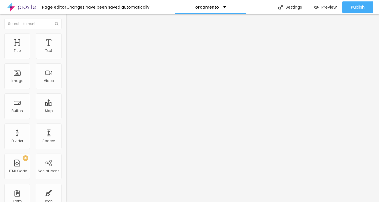
click at [66, 105] on input "range" at bounding box center [84, 107] width 37 height 5
click at [66, 38] on li "Advanced" at bounding box center [99, 36] width 66 height 6
drag, startPoint x: 16, startPoint y: 57, endPoint x: 28, endPoint y: 60, distance: 12.4
click at [66, 60] on div "48 Top spacing" at bounding box center [99, 79] width 66 height 81
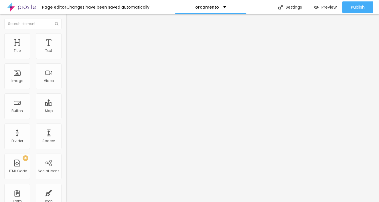
click at [71, 39] on span "Advanced" at bounding box center [80, 37] width 19 height 5
drag, startPoint x: 26, startPoint y: 56, endPoint x: 29, endPoint y: 59, distance: 4.3
click at [66, 105] on input "range" at bounding box center [84, 107] width 37 height 5
click at [71, 39] on span "Advanced" at bounding box center [80, 37] width 19 height 5
drag, startPoint x: 27, startPoint y: 57, endPoint x: 30, endPoint y: 58, distance: 3.0
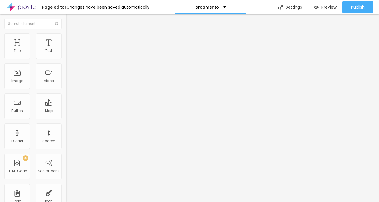
click at [66, 105] on input "range" at bounding box center [84, 107] width 37 height 5
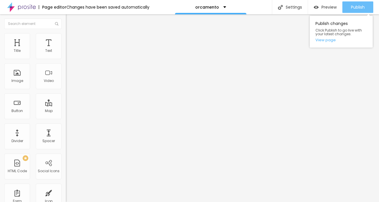
click at [354, 8] on span "Publish" at bounding box center [358, 7] width 14 height 5
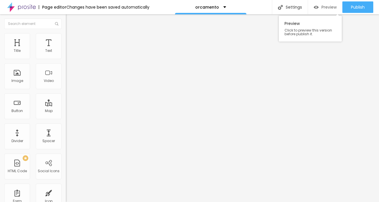
click at [323, 8] on span "Preview" at bounding box center [328, 7] width 15 height 5
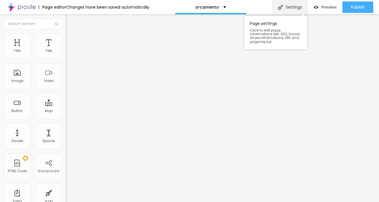
click at [293, 7] on div "Settings" at bounding box center [290, 7] width 36 height 14
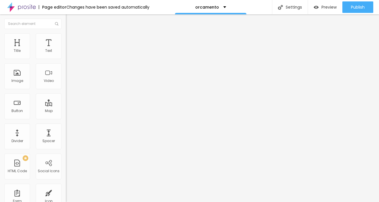
drag, startPoint x: 165, startPoint y: 57, endPoint x: 128, endPoint y: 54, distance: 36.4
drag, startPoint x: 166, startPoint y: 84, endPoint x: 134, endPoint y: 82, distance: 31.6
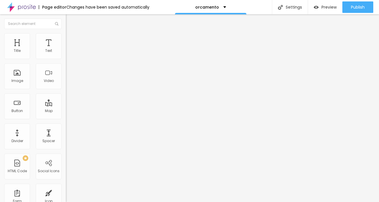
paste input "Maternity Photoshoot Proposal 2025"
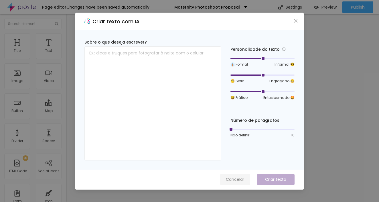
click at [237, 178] on span "Cancelar" at bounding box center [235, 179] width 18 height 6
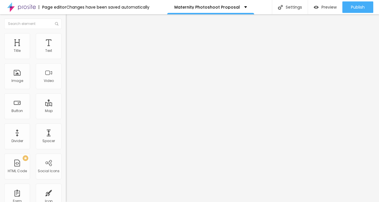
click at [71, 39] on span "Advanced" at bounding box center [80, 37] width 19 height 5
click at [66, 33] on img at bounding box center [68, 29] width 5 height 5
click at [70, 21] on img "button" at bounding box center [72, 21] width 5 height 5
click at [46, 49] on div "Text" at bounding box center [48, 51] width 7 height 4
click at [70, 21] on div "Edit Text" at bounding box center [83, 21] width 26 height 5
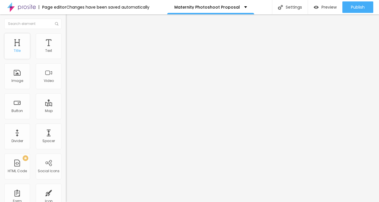
click at [16, 47] on div "Title" at bounding box center [17, 46] width 26 height 26
click at [17, 45] on div "Title" at bounding box center [17, 46] width 26 height 26
click at [70, 21] on img "button" at bounding box center [72, 21] width 5 height 5
click at [70, 20] on img "button" at bounding box center [72, 21] width 5 height 5
click at [71, 39] on span "Advanced" at bounding box center [80, 37] width 19 height 5
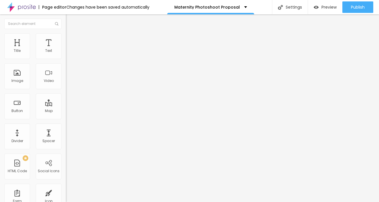
drag, startPoint x: 16, startPoint y: 69, endPoint x: 19, endPoint y: 69, distance: 3.5
click at [66, 186] on input "range" at bounding box center [84, 188] width 37 height 5
drag, startPoint x: 29, startPoint y: 56, endPoint x: 18, endPoint y: 56, distance: 10.3
click at [66, 105] on input "range" at bounding box center [84, 107] width 37 height 5
click at [66, 33] on li "Style" at bounding box center [99, 30] width 66 height 6
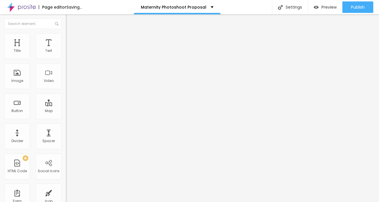
drag, startPoint x: 31, startPoint y: 146, endPoint x: 31, endPoint y: 143, distance: 3.3
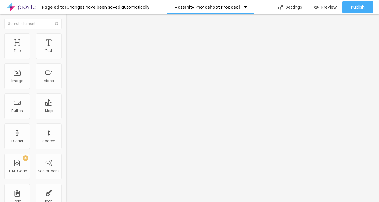
drag, startPoint x: 14, startPoint y: 159, endPoint x: 12, endPoint y: 157, distance: 3.0
drag, startPoint x: 23, startPoint y: 120, endPoint x: 25, endPoint y: 123, distance: 3.7
click at [66, 135] on div at bounding box center [99, 137] width 66 height 5
click at [20, 51] on div "Title" at bounding box center [17, 51] width 7 height 4
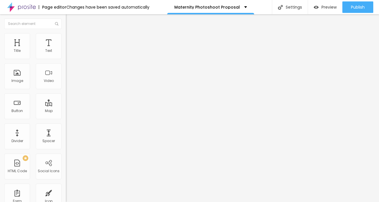
click at [70, 21] on img "button" at bounding box center [72, 21] width 5 height 5
click at [66, 35] on img at bounding box center [68, 35] width 5 height 5
click at [66, 33] on img at bounding box center [68, 29] width 5 height 5
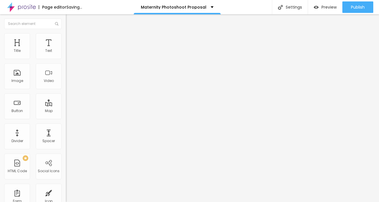
click at [66, 135] on input "range" at bounding box center [84, 137] width 37 height 5
drag, startPoint x: 17, startPoint y: 133, endPoint x: 11, endPoint y: 133, distance: 5.7
click at [66, 150] on div "0 Letter spacing" at bounding box center [99, 190] width 66 height 81
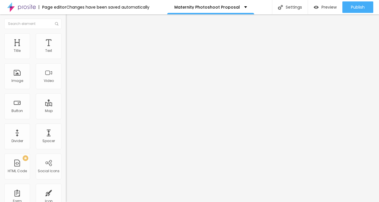
click at [70, 21] on div "Edit Title" at bounding box center [83, 21] width 26 height 5
click at [18, 47] on div "Title" at bounding box center [17, 46] width 26 height 26
click at [48, 53] on div "Text" at bounding box center [48, 51] width 7 height 4
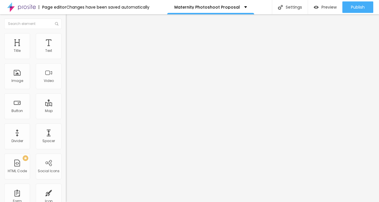
click at [71, 39] on span "Advanced" at bounding box center [80, 37] width 19 height 5
click at [66, 105] on input "range" at bounding box center [84, 107] width 37 height 5
click at [70, 21] on div "Edit Text" at bounding box center [83, 21] width 26 height 5
click at [66, 105] on input "range" at bounding box center [84, 107] width 37 height 5
drag, startPoint x: 14, startPoint y: 69, endPoint x: 10, endPoint y: 68, distance: 3.7
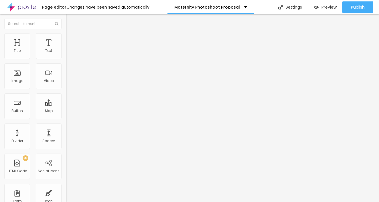
click at [66, 120] on div "0 Letter spacing" at bounding box center [99, 160] width 66 height 81
drag, startPoint x: 15, startPoint y: 94, endPoint x: 11, endPoint y: 94, distance: 4.3
click at [71, 38] on span "Advanced" at bounding box center [80, 37] width 19 height 5
drag, startPoint x: 21, startPoint y: 56, endPoint x: 12, endPoint y: 57, distance: 9.5
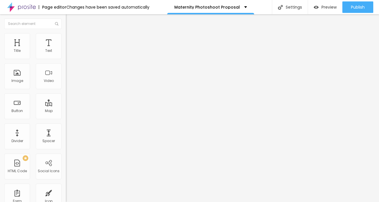
click at [66, 105] on input "range" at bounding box center [84, 107] width 37 height 5
click at [21, 54] on div "Title" at bounding box center [17, 46] width 26 height 26
drag, startPoint x: 48, startPoint y: 37, endPoint x: 43, endPoint y: 43, distance: 8.3
click at [66, 37] on li "Advanced" at bounding box center [99, 36] width 66 height 6
drag, startPoint x: 17, startPoint y: 69, endPoint x: 37, endPoint y: 75, distance: 21.3
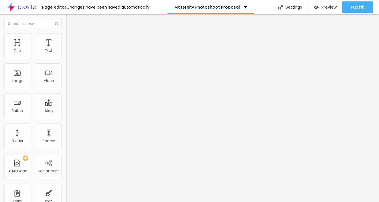
click at [66, 186] on input "range" at bounding box center [84, 188] width 37 height 5
click at [19, 52] on div "Title" at bounding box center [17, 51] width 7 height 4
click at [71, 41] on span "Advanced" at bounding box center [80, 42] width 19 height 5
drag, startPoint x: 17, startPoint y: 68, endPoint x: 19, endPoint y: 69, distance: 3.0
click at [66, 192] on input "range" at bounding box center [84, 194] width 37 height 5
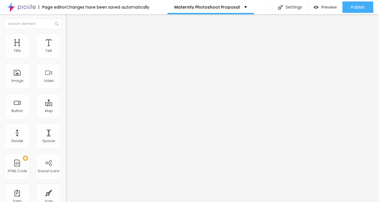
drag, startPoint x: 16, startPoint y: 56, endPoint x: 8, endPoint y: 60, distance: 8.3
click at [66, 58] on div "0 Top spacing" at bounding box center [99, 85] width 66 height 81
drag, startPoint x: 19, startPoint y: 69, endPoint x: 14, endPoint y: 69, distance: 4.6
click at [66, 192] on input "range" at bounding box center [84, 194] width 37 height 5
click at [66, 39] on li "Advanced" at bounding box center [99, 42] width 66 height 6
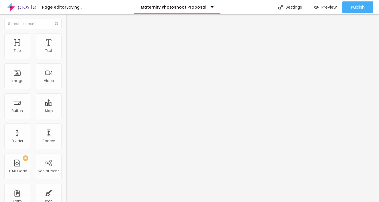
drag, startPoint x: 18, startPoint y: 69, endPoint x: 22, endPoint y: 70, distance: 4.0
click at [66, 192] on input "range" at bounding box center [84, 194] width 37 height 5
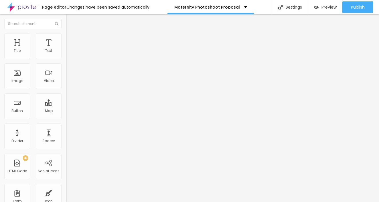
drag, startPoint x: 17, startPoint y: 55, endPoint x: 20, endPoint y: 56, distance: 3.4
click at [66, 111] on input "range" at bounding box center [84, 113] width 37 height 5
click at [71, 40] on span "Advanced" at bounding box center [80, 42] width 19 height 5
drag, startPoint x: 17, startPoint y: 69, endPoint x: 21, endPoint y: 70, distance: 3.8
click at [66, 192] on input "range" at bounding box center [84, 194] width 37 height 5
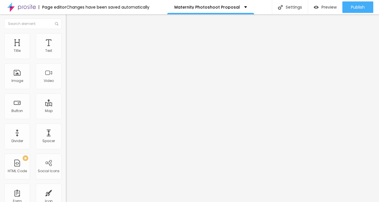
click at [66, 111] on input "range" at bounding box center [84, 113] width 37 height 5
click at [66, 54] on input "[URL][DOMAIN_NAME]" at bounding box center [100, 51] width 69 height 6
click at [66, 86] on span "16:9 Wide" at bounding box center [74, 83] width 16 height 5
click at [66, 89] on span "Ultrawide" at bounding box center [74, 86] width 16 height 5
click at [66, 54] on input "[URL][DOMAIN_NAME]" at bounding box center [100, 51] width 69 height 6
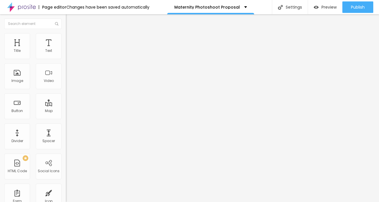
click at [66, 54] on input "[URL][DOMAIN_NAME]" at bounding box center [100, 51] width 69 height 6
paste input "[URL][DOMAIN_NAME]"
click at [70, 21] on img "button" at bounding box center [72, 21] width 5 height 5
click at [66, 54] on input "EU QUERO" at bounding box center [100, 51] width 69 height 6
drag, startPoint x: 27, startPoint y: 64, endPoint x: 0, endPoint y: 64, distance: 26.9
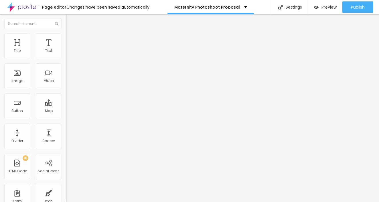
click at [66, 64] on div "Text EU QUERO Align Size Default Small Default Big Link URL Open in new tab" at bounding box center [99, 86] width 66 height 83
click at [66, 118] on input "text" at bounding box center [100, 115] width 69 height 6
paste input "[URL][DOMAIN_NAME]"
click at [66, 125] on div at bounding box center [99, 125] width 66 height 0
drag, startPoint x: 27, startPoint y: 64, endPoint x: 3, endPoint y: 65, distance: 24.0
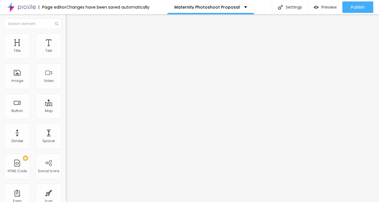
click at [66, 65] on div "Text EU QUERO Align Size Default Small Default Big Link URL Open in new tab" at bounding box center [99, 86] width 66 height 83
click at [66, 118] on input "text" at bounding box center [100, 115] width 69 height 6
paste input "[URL][DOMAIN_NAME]"
click at [66, 125] on div at bounding box center [99, 125] width 66 height 0
drag, startPoint x: 23, startPoint y: 66, endPoint x: 1, endPoint y: 63, distance: 22.4
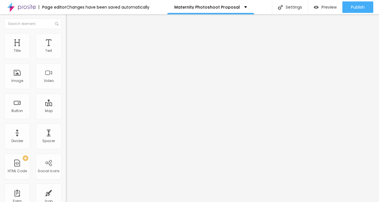
click at [66, 63] on div "Text EU QUERO Align Size Default Small Default Big Link URL Open in new tab" at bounding box center [99, 86] width 66 height 83
drag, startPoint x: 58, startPoint y: 64, endPoint x: 4, endPoint y: 64, distance: 53.8
click at [66, 64] on div "Video URL [URL][DOMAIN_NAME] Align Aspect Ratio 21:9 Ultrawide Ultrawide 21:9 W…" at bounding box center [99, 78] width 66 height 66
drag, startPoint x: 56, startPoint y: 64, endPoint x: 3, endPoint y: 62, distance: 52.7
click at [66, 62] on div "Video URL tch?v=S8CLc0NOINw&list=LL Align Aspect Ratio 21:9 Ultrawide Ultrawide…" at bounding box center [99, 78] width 66 height 66
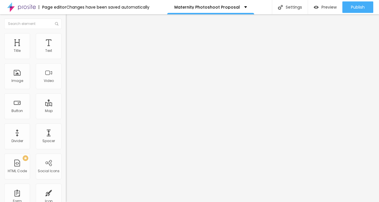
paste input "[URL][DOMAIN_NAME]"
click at [66, 54] on input "[URL][DOMAIN_NAME]" at bounding box center [100, 51] width 69 height 6
drag, startPoint x: 59, startPoint y: 65, endPoint x: -7, endPoint y: 64, distance: 65.5
click at [0, 64] on html "Page editor Changes have been saved automatically Maternity Photoshoot Proposal…" at bounding box center [189, 101] width 379 height 202
drag, startPoint x: 27, startPoint y: 65, endPoint x: -7, endPoint y: 65, distance: 33.8
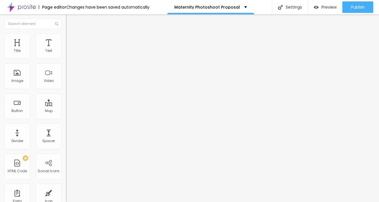
click at [0, 65] on html "Page editor Changes have been saved automatically Maternity Photoshoot Proposal…" at bounding box center [189, 101] width 379 height 202
paste input "[URL][DOMAIN_NAME]"
click at [66, 129] on div "Edit Video Content Style Advanced Video URL [URL][DOMAIN_NAME] Align Aspect Rat…" at bounding box center [99, 107] width 66 height 187
click at [70, 20] on img "button" at bounding box center [72, 21] width 5 height 5
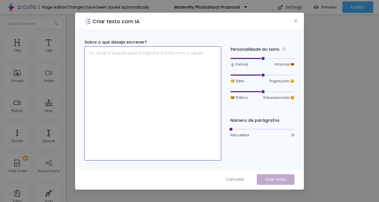
paste textarea "Delivery of Images"
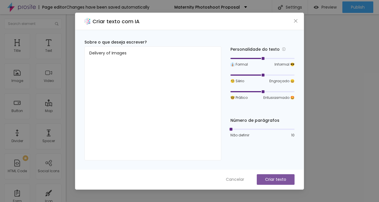
click at [276, 177] on p "Criar texto" at bounding box center [275, 179] width 21 height 6
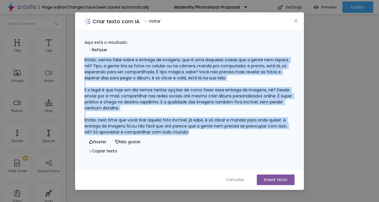
drag, startPoint x: 91, startPoint y: 56, endPoint x: 258, endPoint y: 127, distance: 181.5
click at [258, 127] on div "Então, vamos falar sobre a entrega de imagens, que é uma daquelas coisas que a …" at bounding box center [189, 96] width 210 height 78
copy div "Então, vamos falar sobre a entrega de imagens, que é uma daquelas coisas que a …"
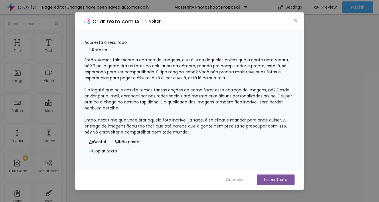
click at [92, 57] on div "Então, vamos falar sobre a entrega de imagens, que é uma daquelas coisas que a …" at bounding box center [189, 96] width 210 height 78
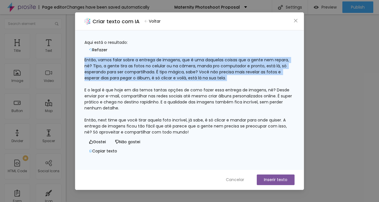
drag, startPoint x: 91, startPoint y: 55, endPoint x: 164, endPoint y: 80, distance: 77.4
click at [164, 80] on div "Então, vamos falar sobre a entrega de imagens, que é uma daquelas coisas que a …" at bounding box center [189, 96] width 210 height 78
click at [235, 180] on span "Cancelar" at bounding box center [235, 180] width 18 height 6
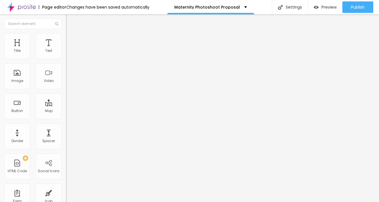
click at [71, 39] on span "Advanced" at bounding box center [80, 37] width 19 height 5
click at [66, 33] on img at bounding box center [68, 29] width 5 height 5
click at [70, 20] on img "button" at bounding box center [72, 21] width 5 height 5
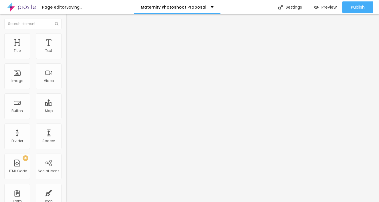
click at [68, 53] on icon "button" at bounding box center [69, 51] width 3 height 3
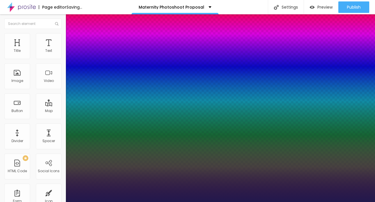
click at [49, 201] on div at bounding box center [187, 202] width 375 height 0
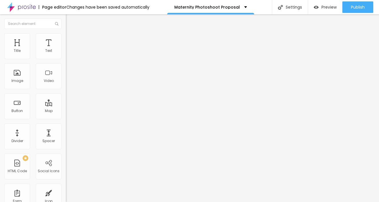
click at [66, 37] on li "Advanced" at bounding box center [99, 36] width 66 height 6
paste input "Então, vamos falar sobre a entrega de imagens, que é uma daquelas coisas que a …"
click at [21, 139] on div "Divider" at bounding box center [17, 141] width 12 height 4
click at [66, 35] on img at bounding box center [68, 35] width 5 height 5
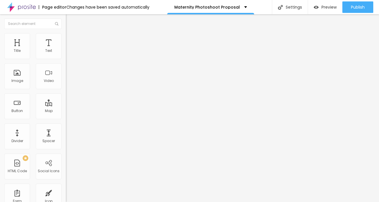
drag, startPoint x: 15, startPoint y: 56, endPoint x: 22, endPoint y: 64, distance: 10.7
click at [66, 105] on div at bounding box center [99, 107] width 66 height 5
drag, startPoint x: 17, startPoint y: 68, endPoint x: 27, endPoint y: 71, distance: 10.1
click at [66, 186] on input "range" at bounding box center [84, 188] width 37 height 5
click at [66, 37] on li "Advanced" at bounding box center [99, 36] width 66 height 6
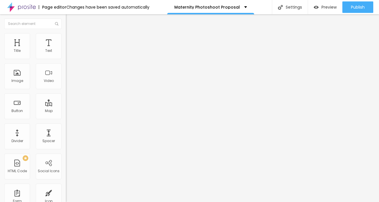
click at [66, 33] on img at bounding box center [68, 29] width 5 height 5
click at [69, 53] on icon "button" at bounding box center [70, 51] width 2 height 2
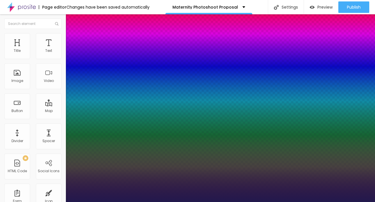
drag, startPoint x: 78, startPoint y: 95, endPoint x: 86, endPoint y: 98, distance: 8.8
drag, startPoint x: 74, startPoint y: 109, endPoint x: 76, endPoint y: 110, distance: 2.9
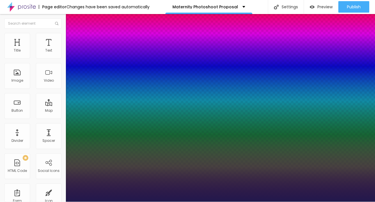
click at [233, 201] on div at bounding box center [187, 201] width 375 height 0
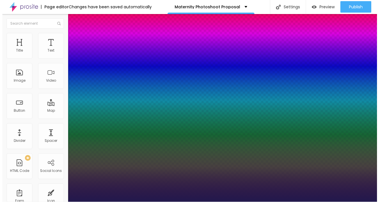
scroll to position [0, 0]
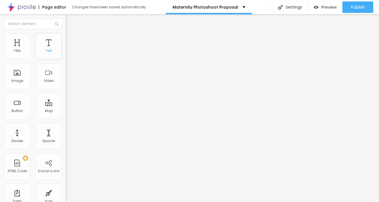
click at [47, 50] on div "Text" at bounding box center [48, 51] width 7 height 4
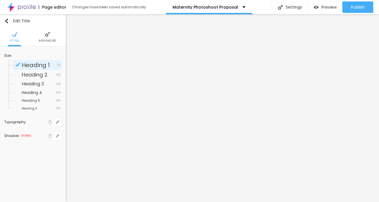
click at [50, 37] on li "Advanced" at bounding box center [47, 36] width 17 height 19
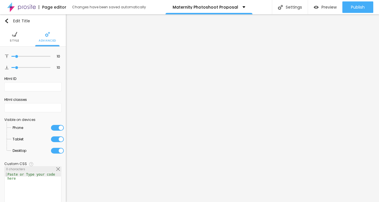
click at [15, 39] on span "Style" at bounding box center [14, 40] width 9 height 3
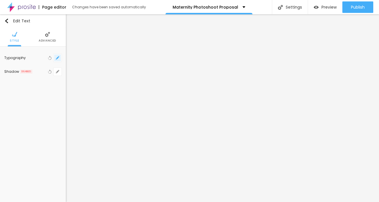
click at [58, 57] on icon "button" at bounding box center [57, 58] width 2 height 2
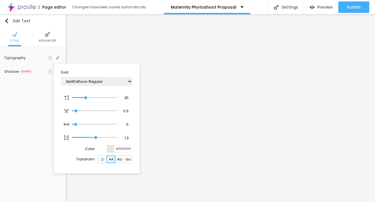
click at [190, 66] on div at bounding box center [187, 101] width 375 height 202
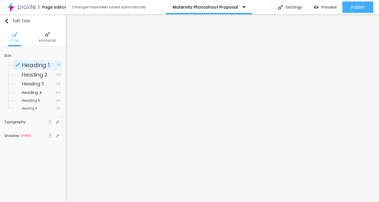
click at [48, 35] on img at bounding box center [47, 34] width 5 height 5
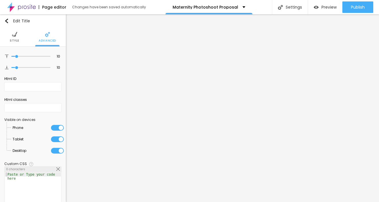
click at [11, 38] on li "Style" at bounding box center [14, 36] width 9 height 19
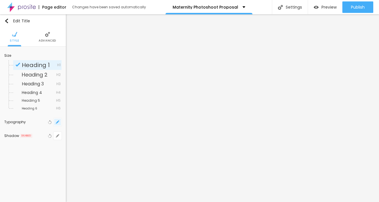
click at [59, 123] on button "button" at bounding box center [58, 122] width 8 height 8
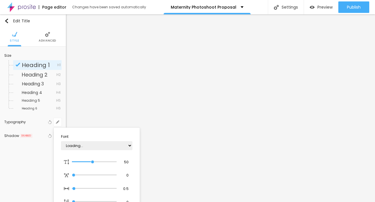
type input "1"
type input "0.5"
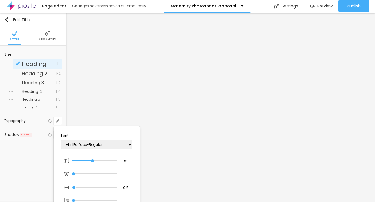
scroll to position [64, 0]
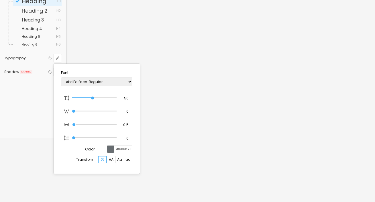
click at [239, 73] on div at bounding box center [187, 101] width 375 height 202
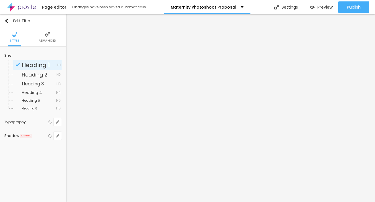
scroll to position [0, 0]
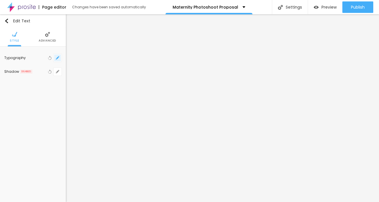
click at [59, 58] on icon "button" at bounding box center [57, 57] width 3 height 3
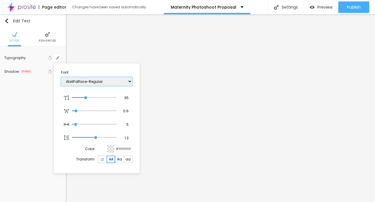
select select "Montserrat"
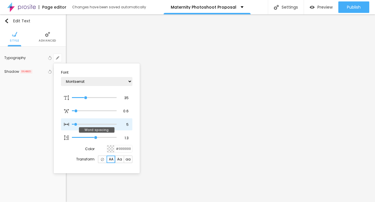
type input "3"
type input "5"
type input "8"
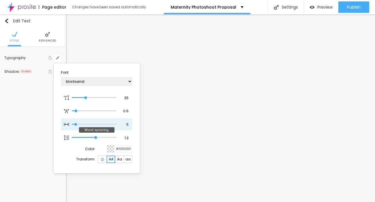
type input "8"
type input "11"
type input "13"
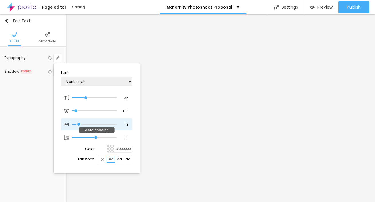
type input "9"
type input "0"
type input "1"
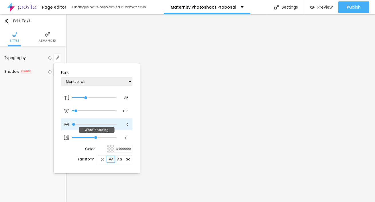
type input "1"
click at [74, 123] on input "range" at bounding box center [94, 124] width 45 height 3
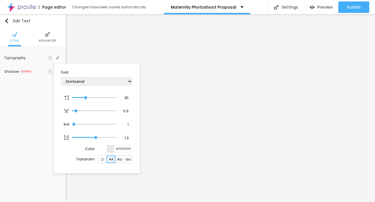
scroll to position [0, 0]
click at [296, 83] on div at bounding box center [187, 101] width 375 height 202
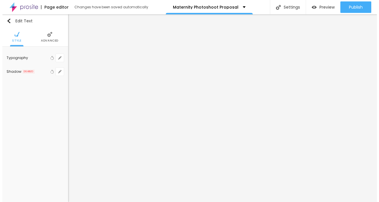
scroll to position [0, 0]
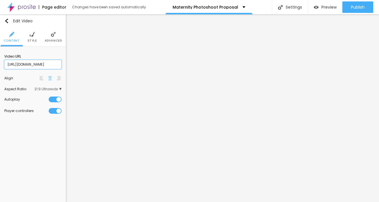
click at [56, 63] on input "[URL][DOMAIN_NAME]" at bounding box center [32, 64] width 57 height 9
paste input "https://www.youtube.com/shorts/S8CLc0NOINw"
type input "https://www.youtube.com/shorts/S8CLc0NOINw"
drag, startPoint x: 57, startPoint y: 66, endPoint x: -5, endPoint y: 56, distance: 62.8
click at [0, 56] on html "Page editor Changes have been saved automatically Maternity Photoshoot Proposal…" at bounding box center [189, 101] width 379 height 202
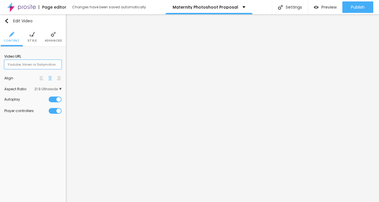
paste input "https://www.youtube.com/shorts/S8CLc0NOINw"
type input "https://www.youtube.com/shorts/S8CLc0NOINw"
click at [49, 80] on img at bounding box center [50, 78] width 4 height 4
click at [55, 89] on span "21:9 Ultrawide" at bounding box center [47, 88] width 27 height 3
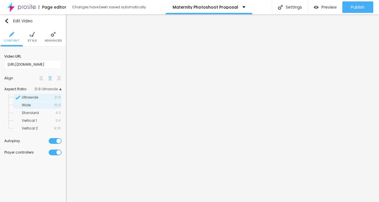
click at [41, 105] on span "Wide" at bounding box center [38, 104] width 32 height 3
click at [38, 113] on span "Standard" at bounding box center [30, 112] width 17 height 5
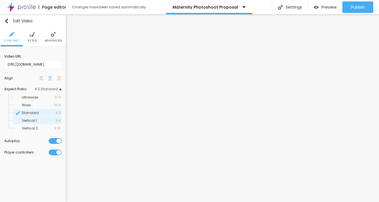
click at [37, 120] on span "Vertical 1" at bounding box center [39, 120] width 34 height 3
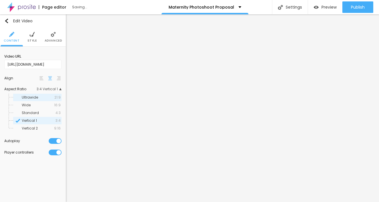
click at [36, 100] on span "Ultrawide" at bounding box center [30, 97] width 16 height 5
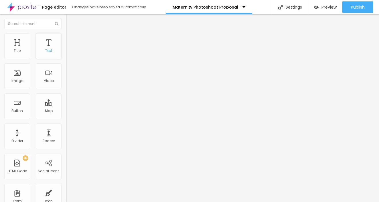
click at [45, 52] on div "Text" at bounding box center [48, 51] width 7 height 4
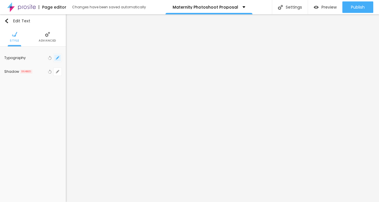
click at [59, 58] on button "button" at bounding box center [58, 58] width 8 height 8
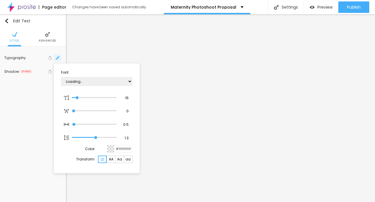
type input "1"
click at [110, 150] on div at bounding box center [110, 148] width 7 height 7
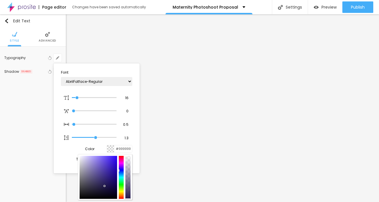
click at [155, 108] on div at bounding box center [189, 101] width 379 height 202
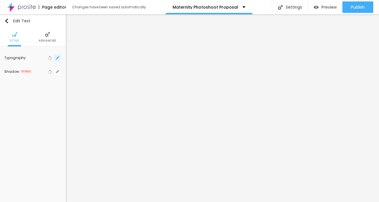
click at [57, 58] on icon "button" at bounding box center [57, 57] width 3 height 3
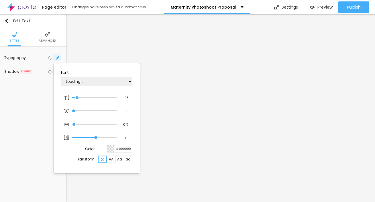
type input "1"
click at [111, 149] on div at bounding box center [110, 148] width 7 height 7
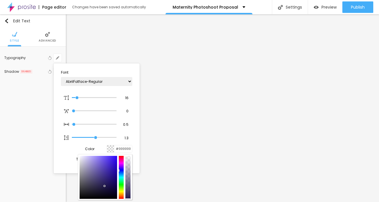
drag, startPoint x: 97, startPoint y: 68, endPoint x: 39, endPoint y: 70, distance: 57.5
click at [28, 70] on body "Page editor Changes have been saved automatically Maternity Photoshoot Proposal…" at bounding box center [189, 101] width 379 height 202
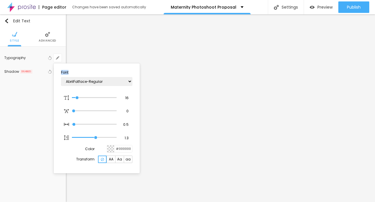
drag, startPoint x: 60, startPoint y: 66, endPoint x: 80, endPoint y: 81, distance: 24.5
click at [80, 81] on section "Font AbrilFatface-Regular Actor-Regular Alegreya AlegreyaBlack Alice Allan-Bold…" at bounding box center [97, 118] width 82 height 105
click at [111, 149] on div at bounding box center [110, 148] width 7 height 7
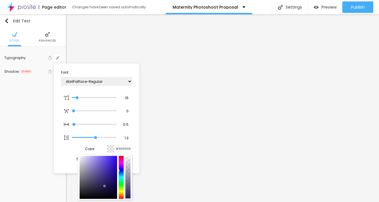
click at [155, 125] on div at bounding box center [189, 101] width 379 height 202
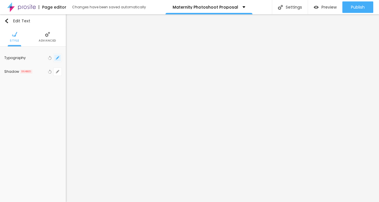
click at [58, 58] on icon "button" at bounding box center [57, 57] width 3 height 3
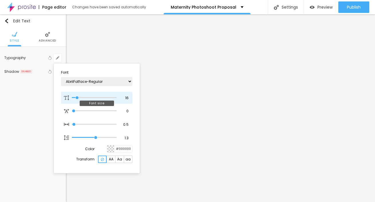
type input "15"
type input "1"
type input "20"
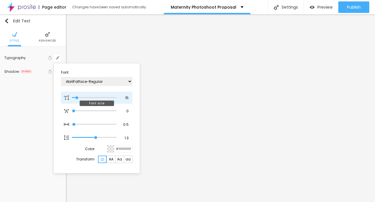
type input "1"
type input "24"
type input "1"
type input "23"
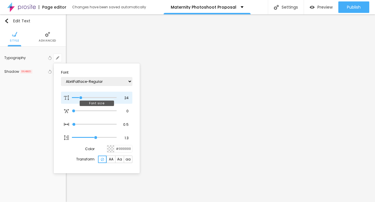
type input "23"
type input "1"
type input "22"
type input "1"
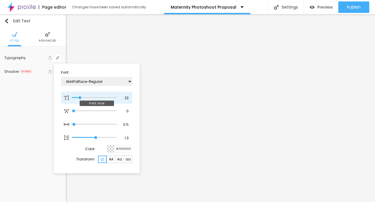
type input "21"
type input "1"
type input "18"
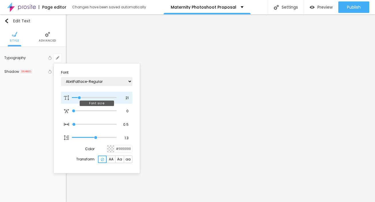
type input "1"
type input "16"
type input "1"
type input "15"
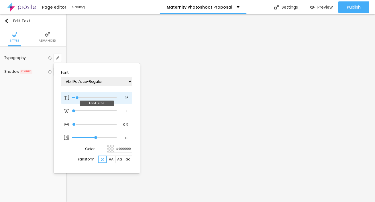
type input "15"
type input "1"
type input "15"
click at [77, 96] on input "range" at bounding box center [94, 97] width 45 height 3
type input "1"
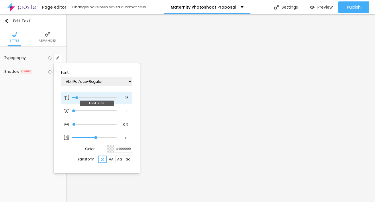
click at [77, 96] on input "range" at bounding box center [94, 97] width 45 height 3
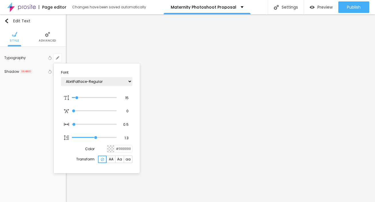
click at [149, 104] on div at bounding box center [187, 101] width 375 height 202
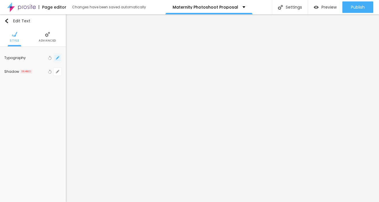
click at [57, 58] on icon "button" at bounding box center [57, 58] width 2 height 2
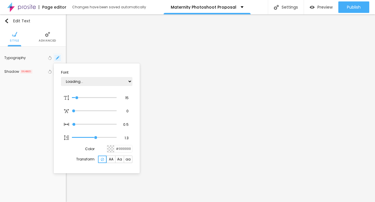
type input "1"
select select "Montserrat"
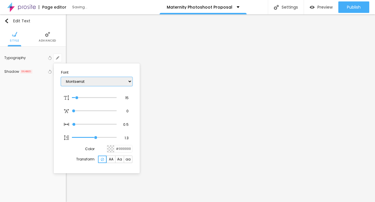
type input "1"
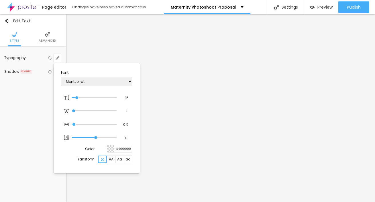
click at [153, 104] on div at bounding box center [187, 101] width 375 height 202
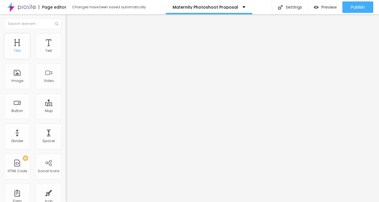
click at [23, 51] on div "Title" at bounding box center [17, 46] width 26 height 26
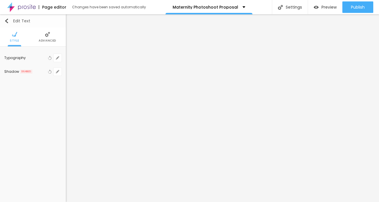
click at [7, 20] on img "button" at bounding box center [6, 21] width 5 height 5
click at [7, 19] on img "button" at bounding box center [6, 21] width 5 height 5
click at [57, 58] on icon "button" at bounding box center [57, 57] width 3 height 3
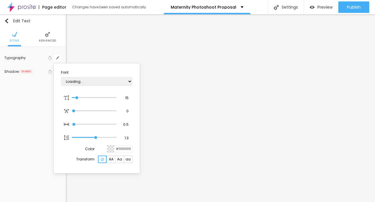
type input "1"
click at [112, 149] on div at bounding box center [110, 148] width 7 height 7
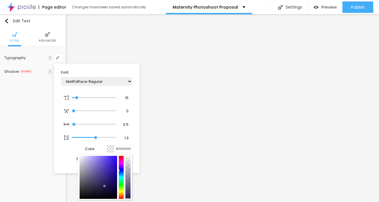
click at [155, 107] on div at bounding box center [189, 101] width 379 height 202
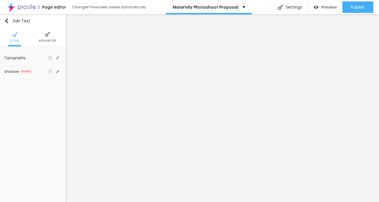
click at [45, 36] on img at bounding box center [47, 34] width 5 height 5
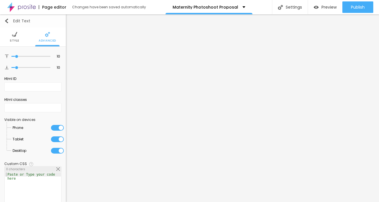
click at [4, 17] on button "Edit Text" at bounding box center [33, 20] width 66 height 13
click at [5, 21] on img "button" at bounding box center [6, 21] width 5 height 5
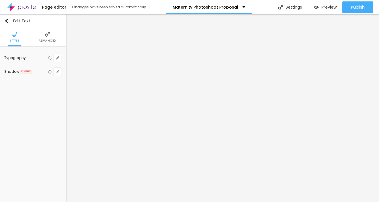
click at [44, 41] on span "Advanced" at bounding box center [47, 40] width 17 height 3
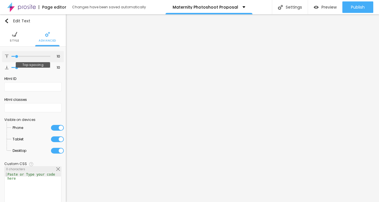
type input "6"
type input "8"
type input "19"
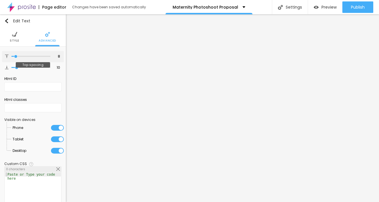
type input "19"
type input "21"
drag, startPoint x: 15, startPoint y: 56, endPoint x: 20, endPoint y: 58, distance: 5.0
type input "21"
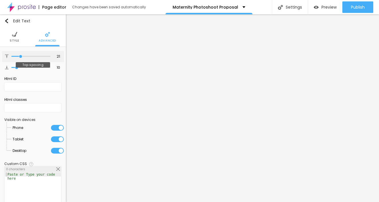
click at [20, 58] on input "range" at bounding box center [30, 56] width 39 height 3
type input "12"
type input "13"
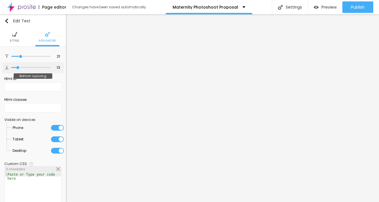
type input "25"
type input "28"
type input "29"
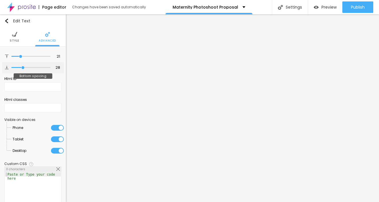
type input "29"
type input "28"
drag, startPoint x: 17, startPoint y: 69, endPoint x: 22, endPoint y: 72, distance: 4.9
type input "28"
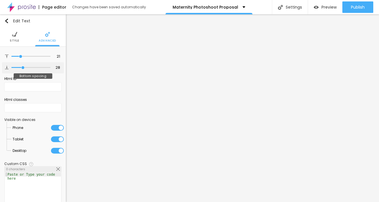
click at [22, 70] on div at bounding box center [30, 68] width 39 height 6
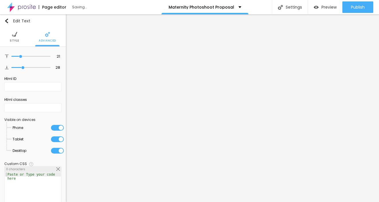
click at [15, 41] on span "Style" at bounding box center [14, 40] width 9 height 3
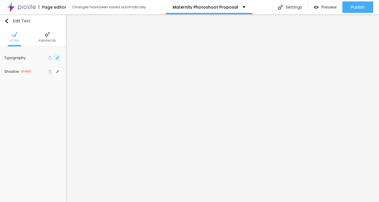
click at [55, 58] on button "button" at bounding box center [58, 58] width 8 height 8
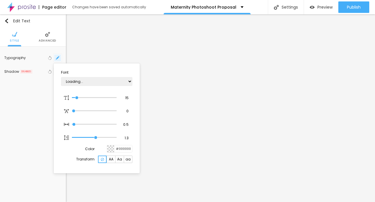
type input "1"
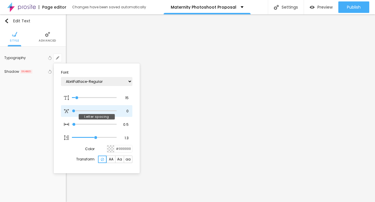
type input "0.1"
type input "1"
type input "0.3"
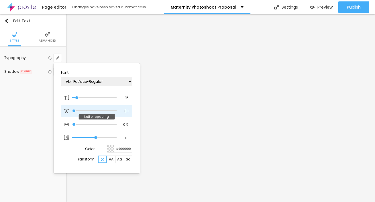
type input "1"
type input "0.4"
type input "1"
type input "0.6"
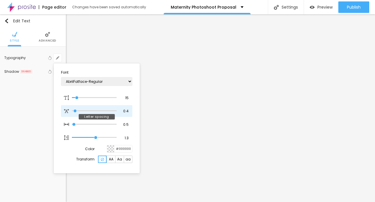
type input "0.6"
type input "1"
type input "0.8"
type input "1"
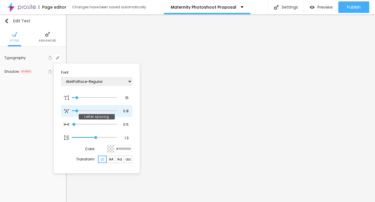
type input "0.9"
type input "1"
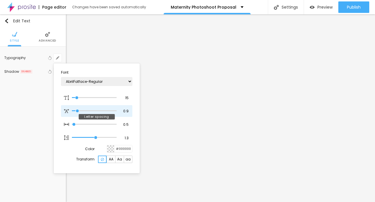
type input "1"
type input "1.1"
type input "1"
type input "1.2"
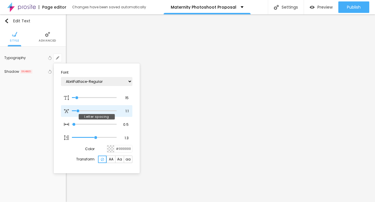
type input "1.2"
type input "1"
type input "1.3"
type input "1"
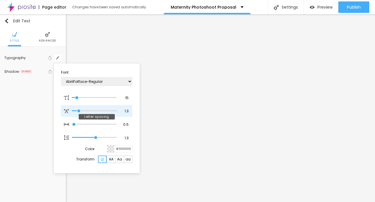
type input "1.5"
type input "1"
type input "1.8"
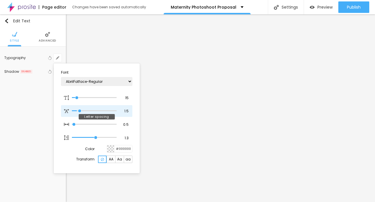
type input "1"
type input "2"
type input "1"
type input "1.9"
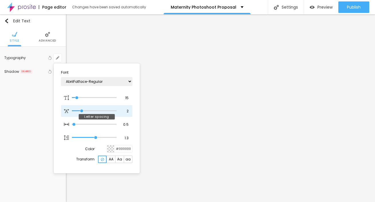
type input "1.9"
type input "1"
type input "1.8"
type input "1"
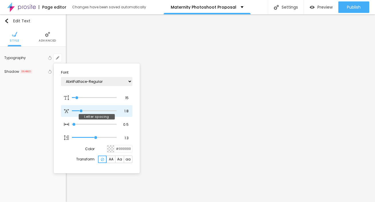
type input "1.7"
type input "1"
type input "1.6"
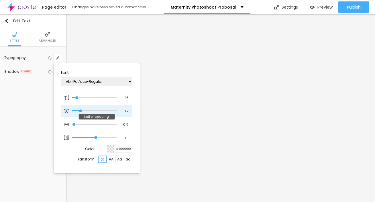
type input "1"
drag, startPoint x: 74, startPoint y: 110, endPoint x: 80, endPoint y: 110, distance: 5.8
type input "1.6"
click at [80, 110] on input "range" at bounding box center [94, 110] width 45 height 3
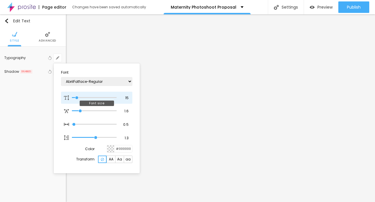
type input "14"
type input "1"
type input "22"
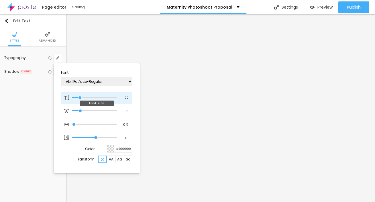
type input "1"
type input "21"
type input "1"
type input "20"
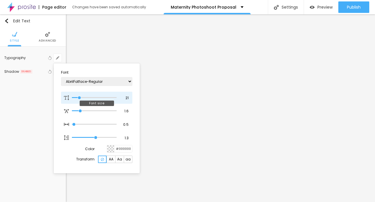
type input "20"
type input "1"
type input "19"
type input "1"
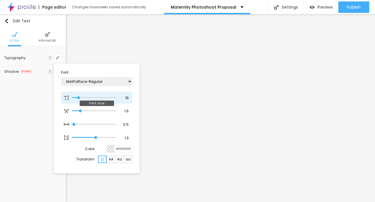
type input "19"
click at [79, 96] on input "range" at bounding box center [94, 97] width 45 height 3
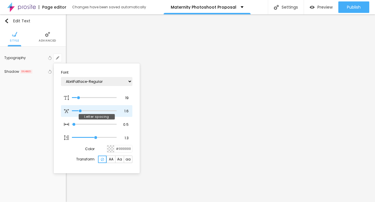
type input "1.5"
type input "1"
type input "1.4"
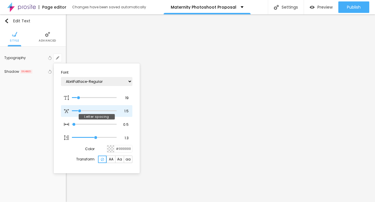
type input "1"
type input "1.2"
type input "1"
type input "1.1"
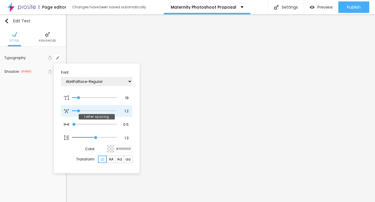
type input "1.1"
type input "1"
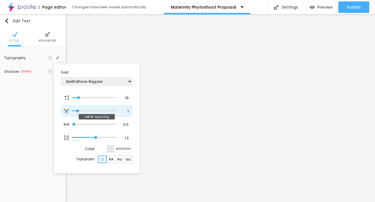
type input "0.9"
type input "1"
type input "0.7"
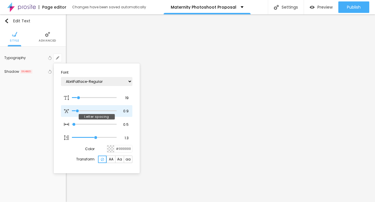
type input "1"
type input "0.5"
type input "1"
type input "0.6"
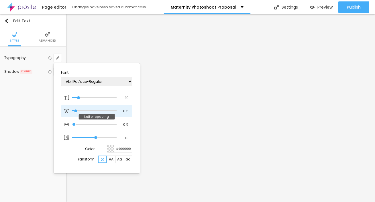
type input "0.6"
type input "1"
type input "0.6"
click at [76, 109] on input "range" at bounding box center [94, 110] width 45 height 3
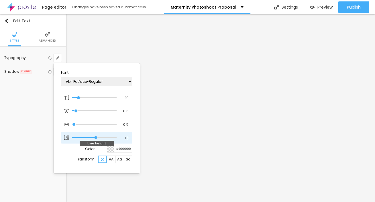
type input "1"
type input "1.2"
type input "1"
type input "1.2"
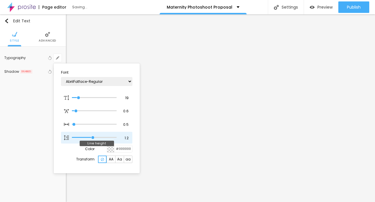
click at [92, 137] on input "range" at bounding box center [94, 137] width 45 height 3
type input "1"
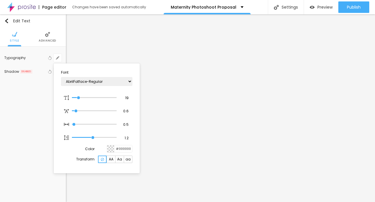
click at [229, 69] on div at bounding box center [187, 101] width 375 height 202
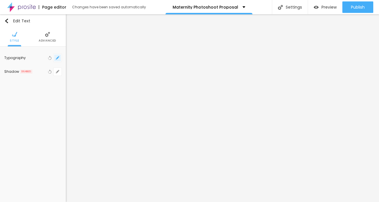
click at [56, 55] on button "button" at bounding box center [58, 58] width 8 height 8
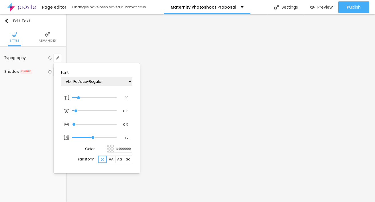
click at [110, 149] on div at bounding box center [110, 148] width 7 height 7
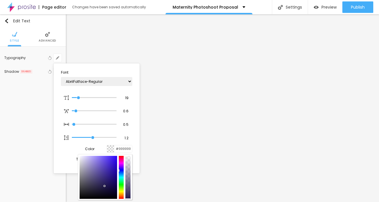
click at [90, 150] on p "Color" at bounding box center [89, 148] width 9 height 3
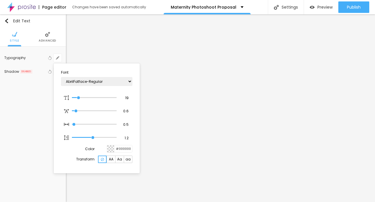
click at [90, 148] on p "Color" at bounding box center [89, 148] width 9 height 3
click at [110, 148] on div at bounding box center [110, 148] width 7 height 7
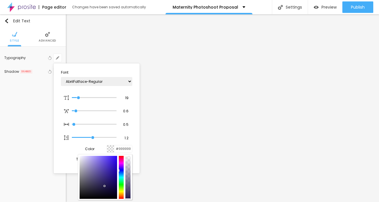
type input "1"
type input "#DCD8EC"
click at [83, 159] on div at bounding box center [98, 177] width 37 height 43
type input "1"
type input "#DAD2F8"
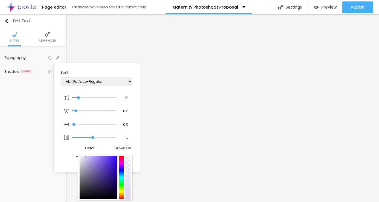
click at [85, 157] on div at bounding box center [98, 177] width 37 height 43
type input "1"
click at [148, 129] on div at bounding box center [189, 101] width 379 height 202
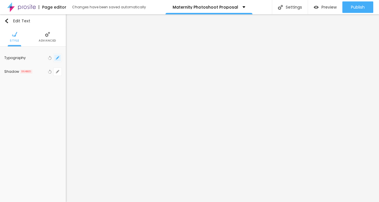
click at [56, 59] on icon "button" at bounding box center [57, 57] width 3 height 3
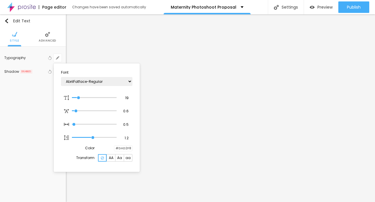
click at [114, 150] on div at bounding box center [114, 147] width 0 height 5
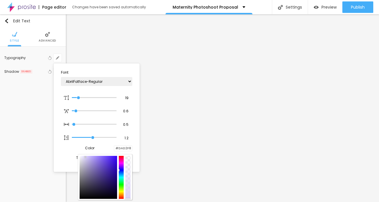
type input "1"
type input "#6E6B75"
click at [83, 179] on div at bounding box center [98, 177] width 37 height 43
type input "1"
type input "#706D77"
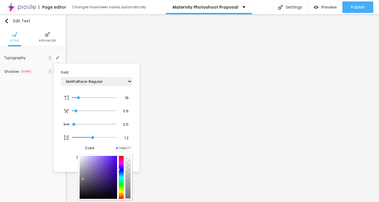
click at [82, 173] on div at bounding box center [98, 177] width 37 height 43
type input "1"
type input "#918D99"
click at [82, 177] on div at bounding box center [98, 177] width 37 height 43
type input "1"
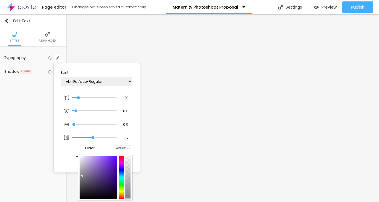
type input "#817E86"
click at [82, 179] on div at bounding box center [98, 177] width 37 height 43
type input "1"
type input "#747179"
click at [82, 182] on div at bounding box center [98, 177] width 37 height 43
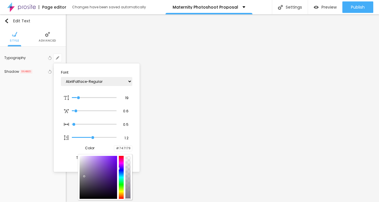
type input "1"
type input "#605D64"
type input "1"
click at [84, 177] on div at bounding box center [98, 177] width 37 height 43
click at [83, 173] on div at bounding box center [98, 177] width 37 height 43
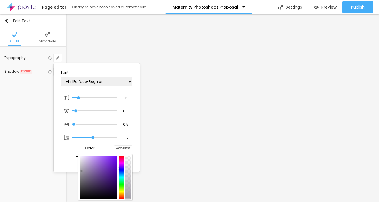
click at [82, 171] on div at bounding box center [98, 177] width 37 height 43
click at [82, 169] on div at bounding box center [98, 177] width 37 height 43
click at [82, 166] on div at bounding box center [98, 177] width 37 height 43
click at [82, 169] on div at bounding box center [98, 177] width 37 height 43
click at [81, 171] on div at bounding box center [98, 177] width 37 height 43
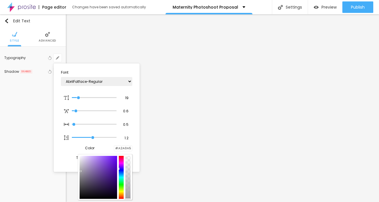
click at [81, 172] on div at bounding box center [81, 171] width 1 height 1
click at [163, 127] on div at bounding box center [189, 101] width 379 height 202
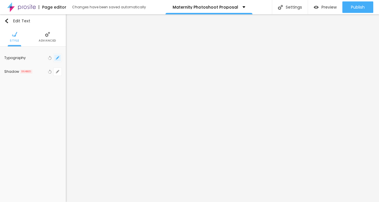
click at [58, 56] on icon "button" at bounding box center [57, 57] width 3 height 3
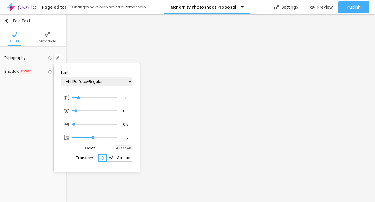
click at [114, 150] on div at bounding box center [114, 147] width 0 height 5
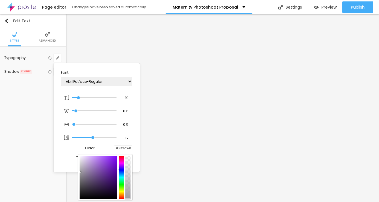
click at [83, 168] on div at bounding box center [98, 177] width 37 height 43
click at [85, 174] on div at bounding box center [98, 177] width 37 height 43
click at [86, 181] on div at bounding box center [98, 177] width 37 height 43
click at [193, 130] on div at bounding box center [189, 101] width 379 height 202
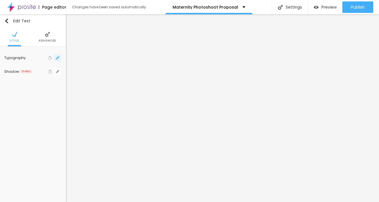
click at [59, 60] on button "button" at bounding box center [58, 58] width 8 height 8
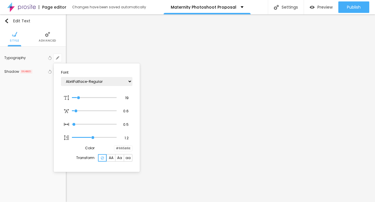
click at [114, 150] on div at bounding box center [114, 147] width 0 height 5
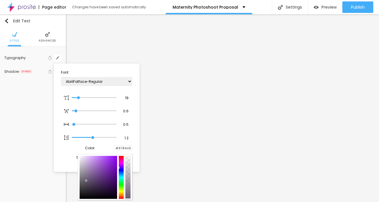
click at [87, 171] on div at bounding box center [98, 177] width 37 height 43
click at [85, 175] on div at bounding box center [98, 177] width 37 height 43
click at [154, 130] on div at bounding box center [189, 101] width 379 height 202
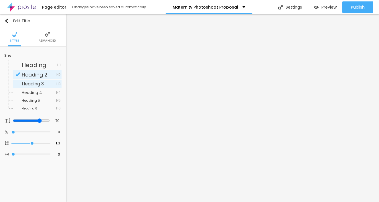
click at [35, 84] on span "Heading 3" at bounding box center [33, 83] width 22 height 7
click at [33, 100] on span "Heading 5" at bounding box center [31, 100] width 18 height 5
click at [33, 81] on span "Heading 3" at bounding box center [33, 83] width 22 height 7
click at [32, 99] on span "Heading 5" at bounding box center [31, 100] width 18 height 5
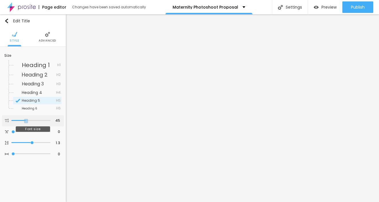
drag, startPoint x: 39, startPoint y: 120, endPoint x: 26, endPoint y: 119, distance: 13.6
click at [26, 119] on div at bounding box center [30, 121] width 39 height 6
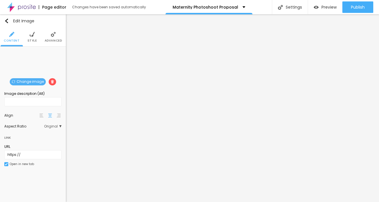
click at [28, 81] on span "Change image" at bounding box center [28, 81] width 36 height 7
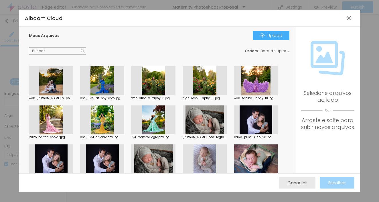
click at [49, 122] on div at bounding box center [51, 119] width 44 height 29
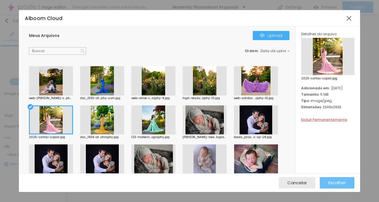
click at [332, 183] on span "Escolher" at bounding box center [336, 182] width 17 height 5
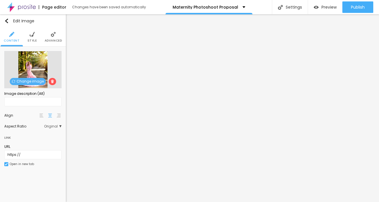
click at [50, 127] on span "Original" at bounding box center [52, 125] width 17 height 3
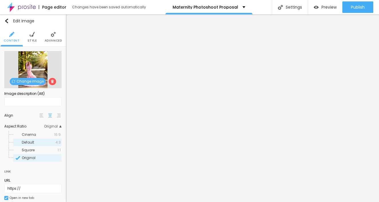
click at [33, 142] on span "Default" at bounding box center [28, 142] width 12 height 5
click at [32, 150] on span "Square" at bounding box center [28, 149] width 13 height 5
click at [31, 143] on span "Default" at bounding box center [28, 142] width 12 height 5
click at [31, 136] on span "Cinema" at bounding box center [29, 134] width 14 height 5
click at [31, 143] on span "Default" at bounding box center [28, 142] width 12 height 5
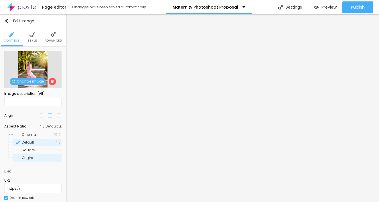
click at [34, 158] on span "Original" at bounding box center [29, 157] width 14 height 5
click at [28, 82] on span "Change image" at bounding box center [28, 81] width 36 height 7
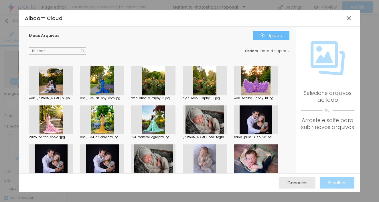
click at [276, 36] on div "Upload" at bounding box center [271, 35] width 22 height 5
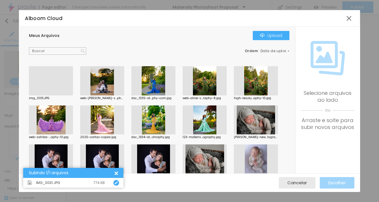
click at [60, 95] on div at bounding box center [51, 95] width 44 height 0
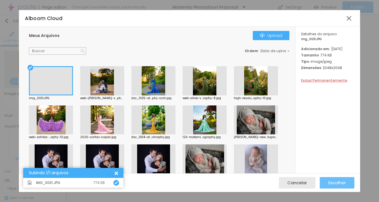
click at [330, 183] on span "Escolher" at bounding box center [336, 182] width 17 height 5
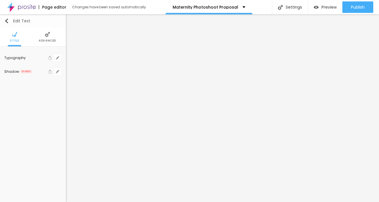
click at [6, 21] on img "button" at bounding box center [6, 21] width 5 height 5
click at [58, 58] on icon "button" at bounding box center [57, 57] width 3 height 3
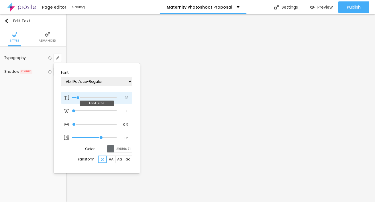
drag, startPoint x: 82, startPoint y: 95, endPoint x: 78, endPoint y: 95, distance: 3.1
click at [78, 96] on input "range" at bounding box center [94, 97] width 45 height 3
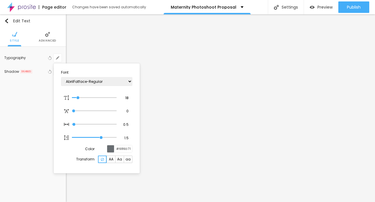
click at [288, 113] on div at bounding box center [187, 101] width 375 height 202
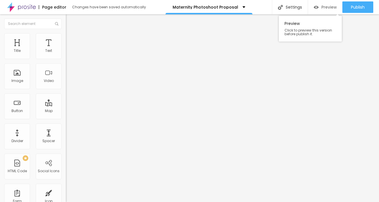
click at [324, 8] on span "Preview" at bounding box center [328, 7] width 15 height 5
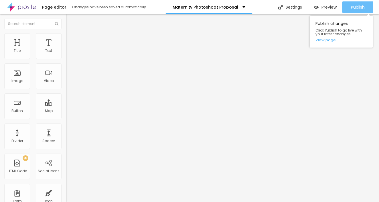
click at [355, 7] on span "Publish" at bounding box center [358, 7] width 14 height 5
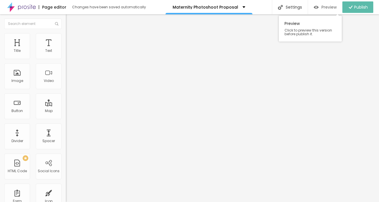
click at [333, 7] on span "Preview" at bounding box center [328, 7] width 15 height 5
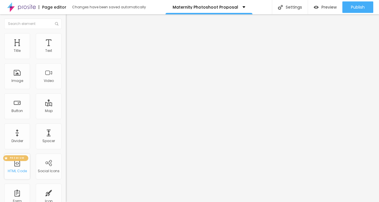
click at [24, 159] on span "PREMIUM" at bounding box center [16, 158] width 19 height 2
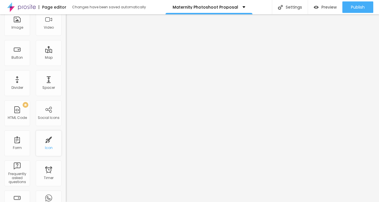
scroll to position [65, 0]
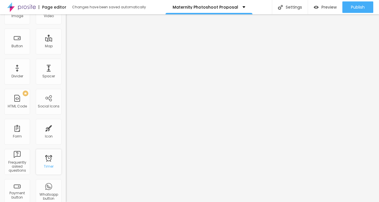
click at [45, 166] on div "Timer" at bounding box center [49, 166] width 10 height 4
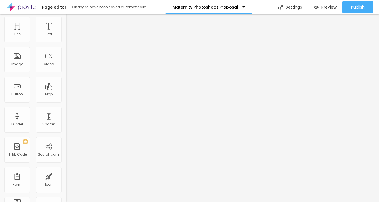
scroll to position [0, 0]
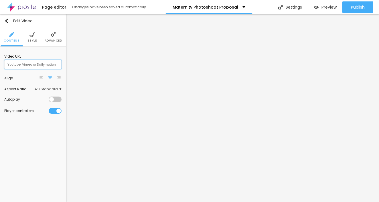
click at [41, 66] on input "text" at bounding box center [32, 64] width 57 height 9
paste input "https://www.youtube.com/shorts/S8CLc0NOINw"
click at [60, 100] on div at bounding box center [55, 99] width 13 height 6
click at [48, 100] on div "Autoplay" at bounding box center [26, 99] width 44 height 3
click at [51, 101] on div at bounding box center [55, 99] width 13 height 6
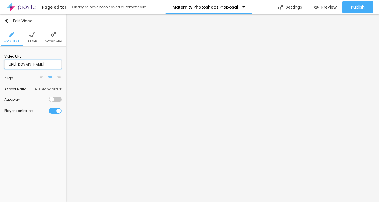
click at [36, 66] on input "https://www.youtube.com/shorts/S8CLc0NOINw" at bounding box center [32, 64] width 57 height 9
click at [59, 89] on span "4:3 Standard" at bounding box center [48, 88] width 27 height 3
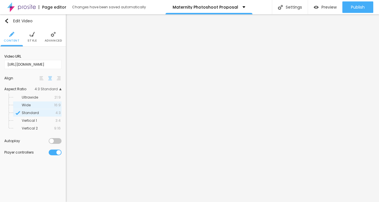
click at [38, 105] on span "Wide" at bounding box center [38, 104] width 32 height 3
click at [39, 98] on span "Ultrawide" at bounding box center [38, 97] width 33 height 3
click at [58, 141] on div at bounding box center [55, 141] width 13 height 6
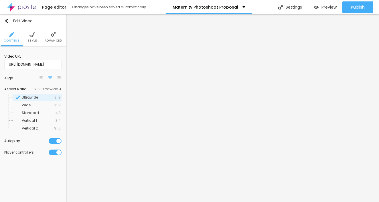
click at [50, 153] on div at bounding box center [55, 152] width 13 height 6
click at [57, 153] on div at bounding box center [55, 152] width 13 height 6
click at [49, 79] on img at bounding box center [50, 78] width 4 height 4
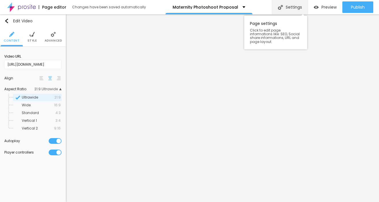
click at [292, 5] on div "Settings" at bounding box center [290, 7] width 36 height 14
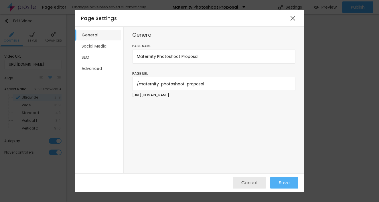
click at [102, 39] on li "General" at bounding box center [99, 35] width 44 height 11
click at [102, 36] on li "General" at bounding box center [99, 35] width 44 height 11
click at [104, 48] on li "Social Media" at bounding box center [99, 46] width 44 height 11
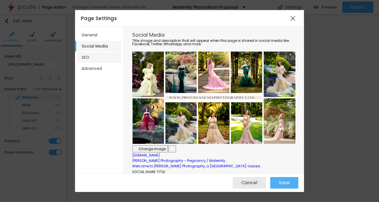
click at [87, 56] on li "SEO" at bounding box center [99, 57] width 44 height 11
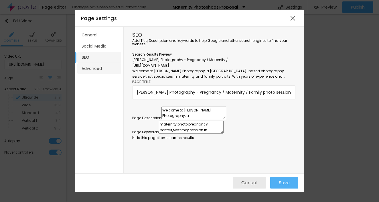
click at [91, 67] on li "Advanced" at bounding box center [99, 68] width 44 height 11
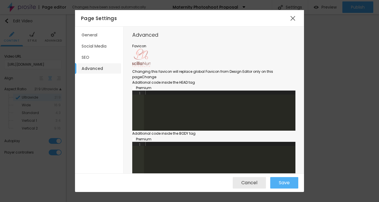
click at [135, 86] on icon at bounding box center [133, 87] width 3 height 3
click at [184, 80] on span "Additional code inside the HEAD tag" at bounding box center [163, 82] width 63 height 5
click at [179, 102] on div at bounding box center [219, 114] width 151 height 48
click at [93, 34] on li "General" at bounding box center [99, 35] width 44 height 11
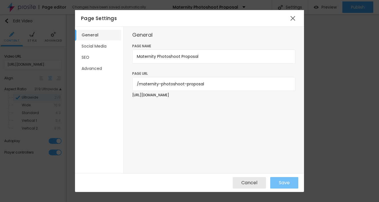
click at [284, 183] on span "Save" at bounding box center [284, 182] width 11 height 5
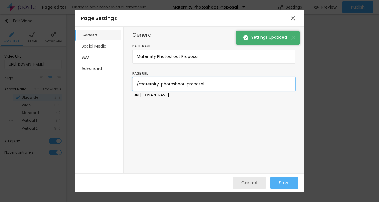
click at [213, 87] on input "/maternity-photoshoot-proposal" at bounding box center [213, 84] width 163 height 14
click at [239, 97] on p "https://www.priscillanunesphotography.com/maternity-photoshoot-proposal" at bounding box center [213, 94] width 163 height 5
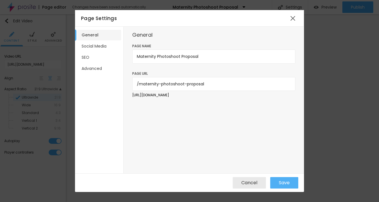
drag, startPoint x: 267, startPoint y: 94, endPoint x: 181, endPoint y: 100, distance: 86.0
click at [181, 100] on form "Page name Maternity Photoshoot Proposal Page URL /maternity-photoshoot-proposal…" at bounding box center [213, 77] width 163 height 69
click at [292, 17] on div at bounding box center [293, 18] width 10 height 10
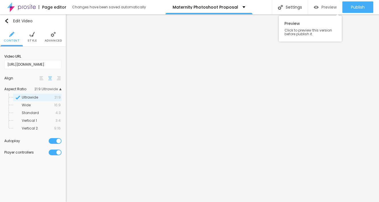
click at [333, 8] on span "Preview" at bounding box center [328, 7] width 15 height 5
